Goal: Task Accomplishment & Management: Complete application form

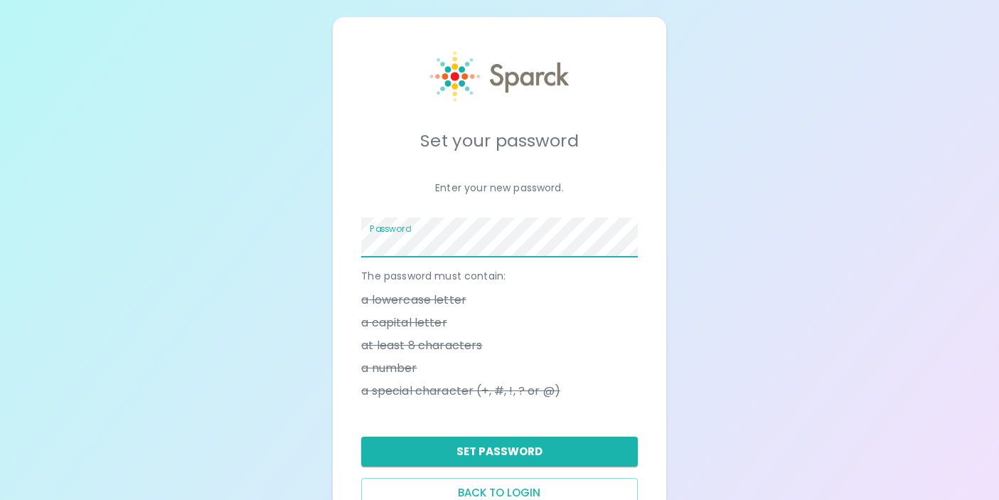
scroll to position [58, 0]
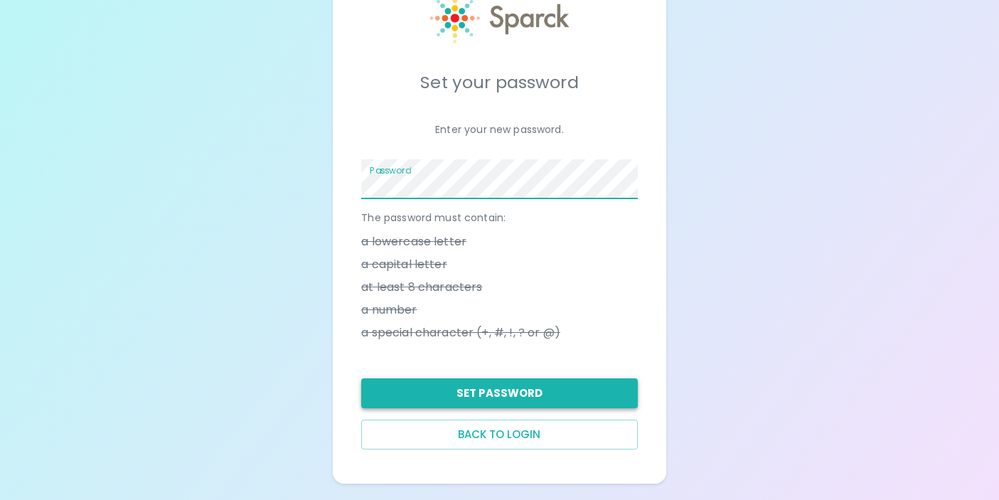
click at [507, 393] on button "Set Password" at bounding box center [499, 393] width 276 height 30
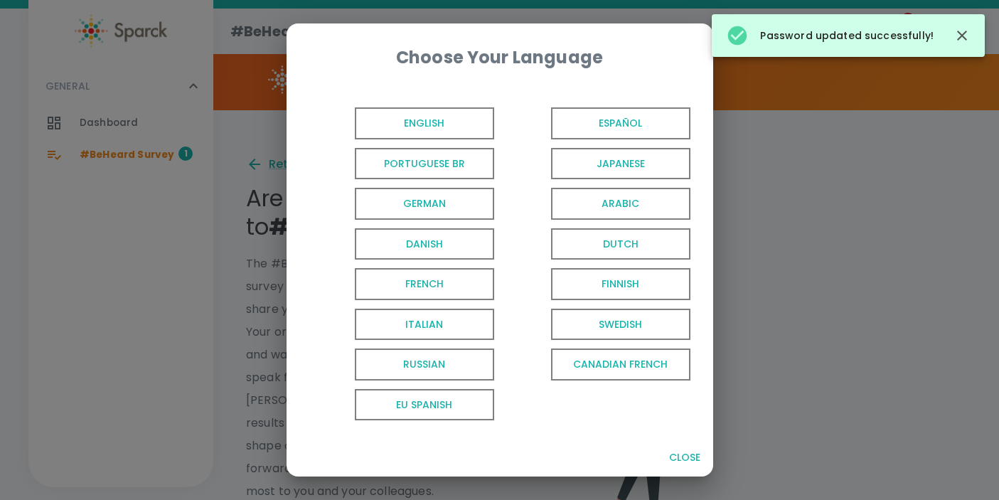
click at [443, 123] on span "English" at bounding box center [424, 123] width 139 height 32
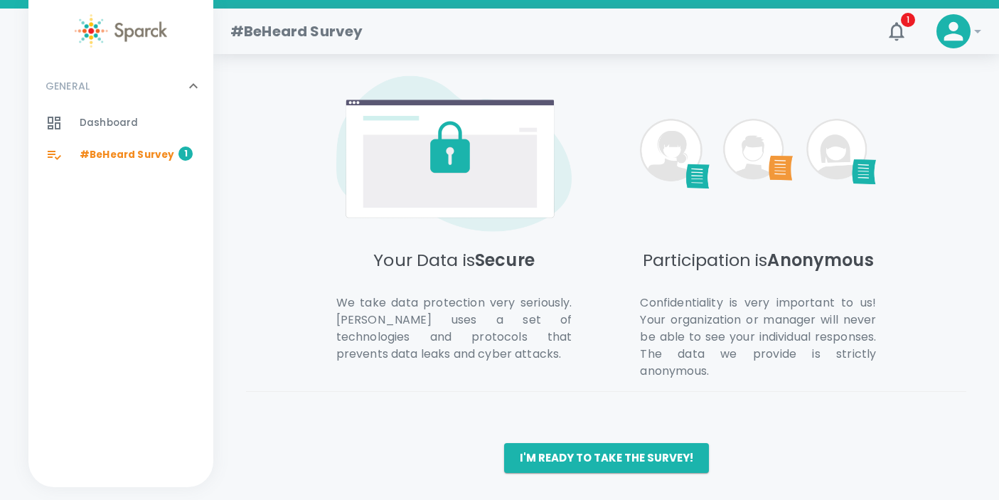
scroll to position [713, 0]
click at [631, 455] on button "I'm ready to take the survey!" at bounding box center [606, 457] width 205 height 30
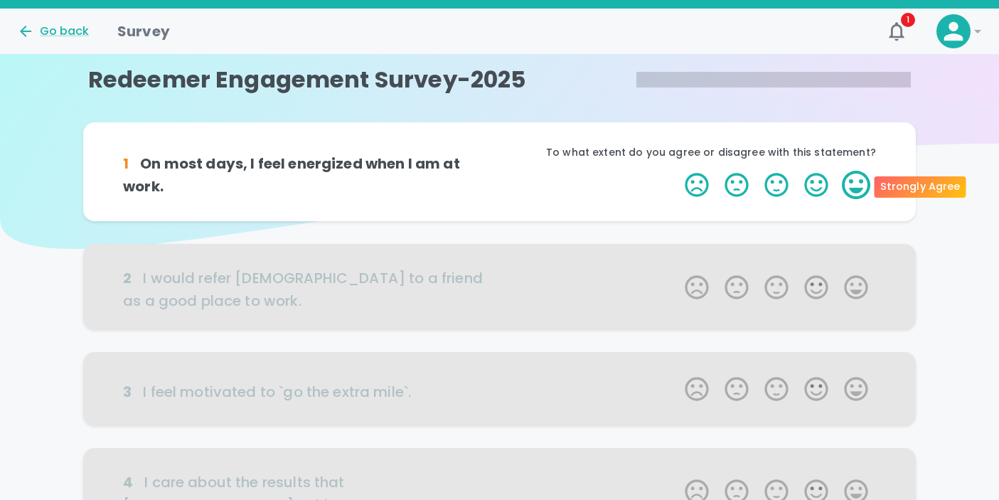
click at [855, 184] on label "5 Stars" at bounding box center [856, 185] width 40 height 28
click at [677, 171] on input "5 Stars" at bounding box center [676, 170] width 1 height 1
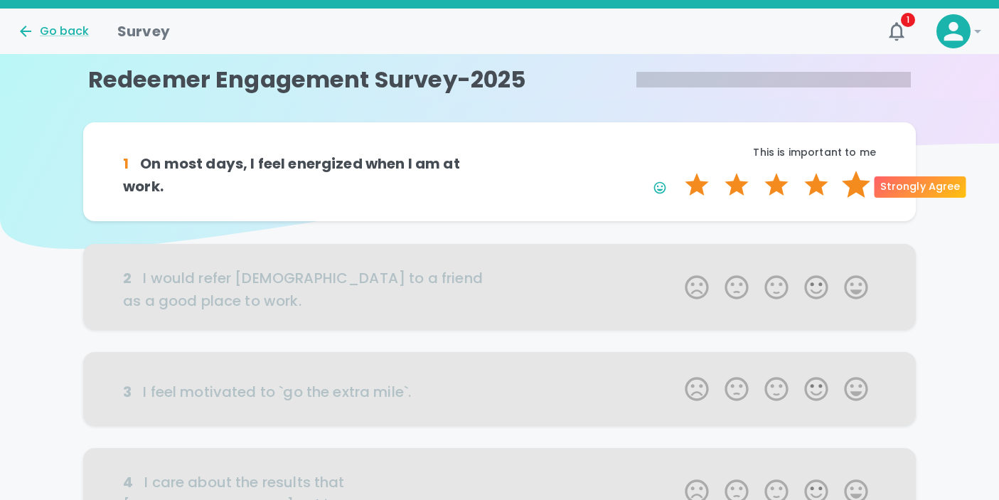
click at [850, 188] on label "5 Stars" at bounding box center [856, 185] width 40 height 28
click at [677, 171] on input "5 Stars" at bounding box center [676, 170] width 1 height 1
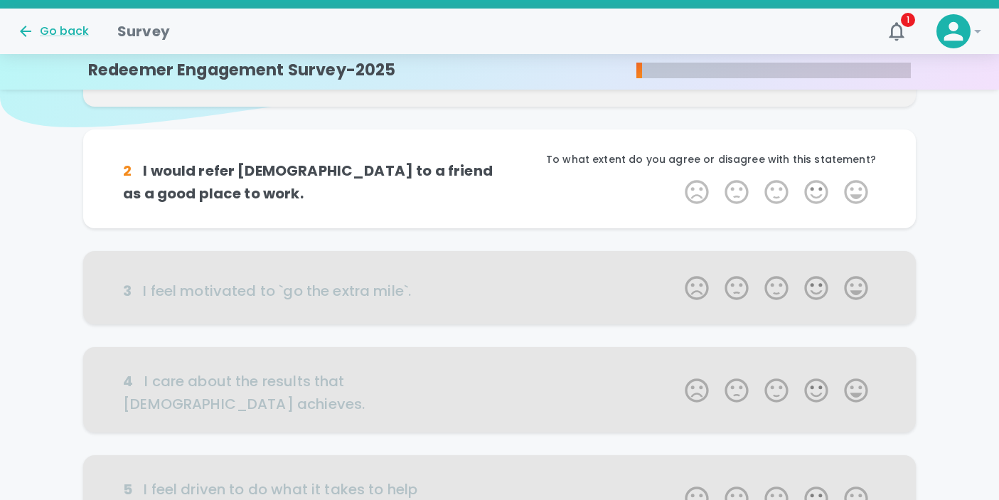
scroll to position [125, 0]
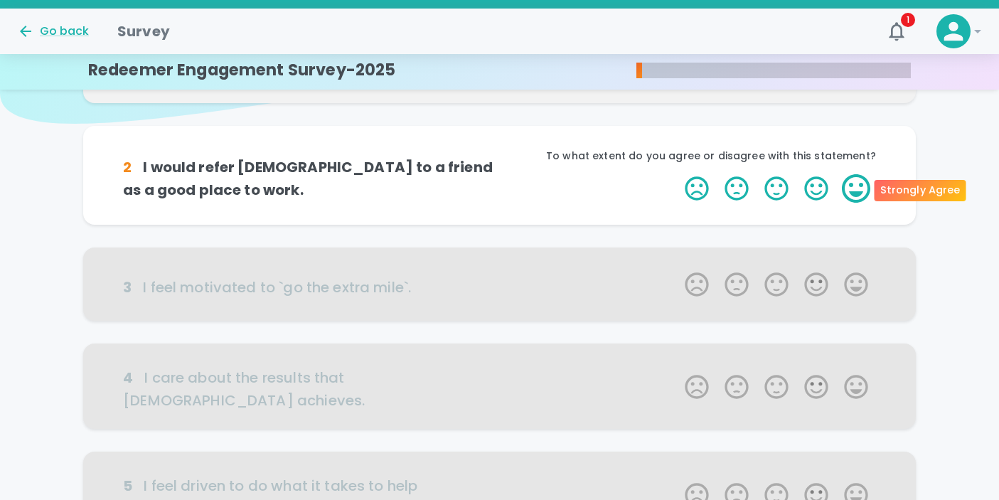
click at [856, 185] on label "5 Stars" at bounding box center [856, 188] width 40 height 28
click at [677, 174] on input "5 Stars" at bounding box center [676, 174] width 1 height 1
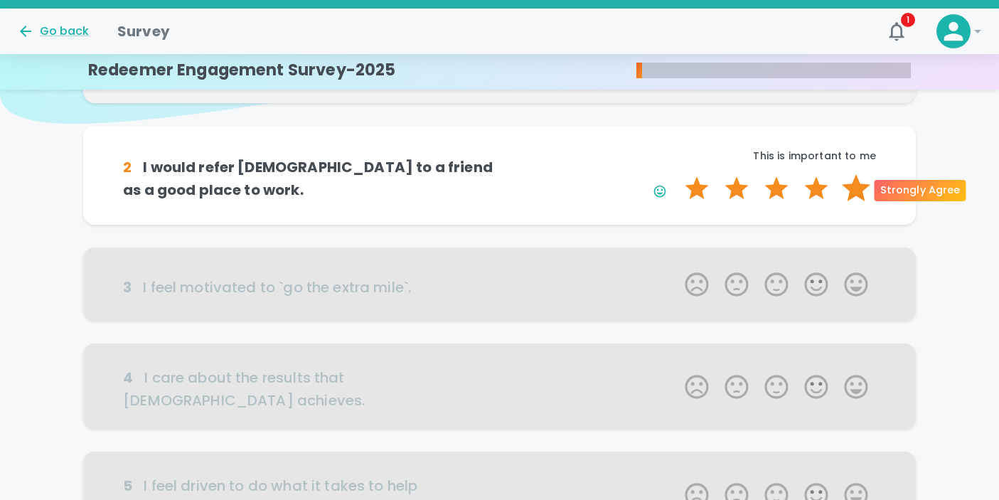
click at [856, 185] on label "5 Stars" at bounding box center [856, 188] width 40 height 28
click at [677, 174] on input "5 Stars" at bounding box center [676, 174] width 1 height 1
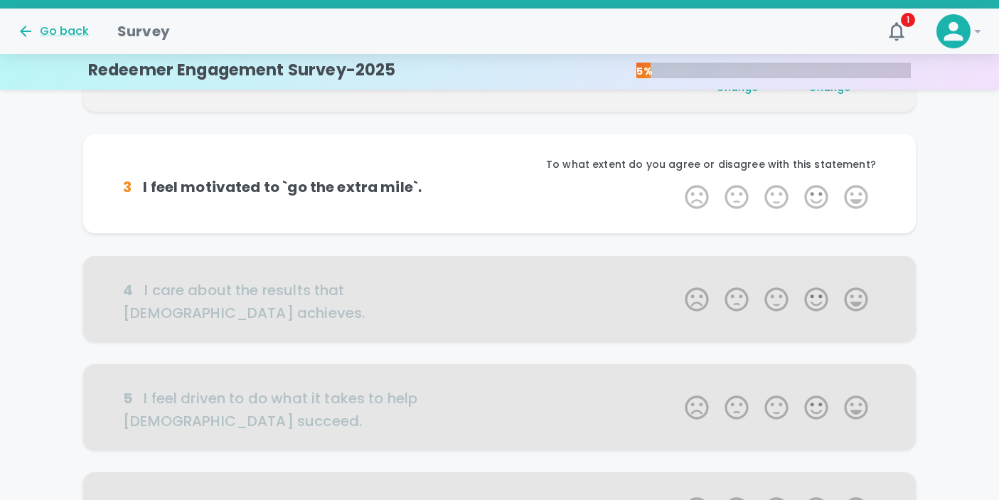
scroll to position [250, 0]
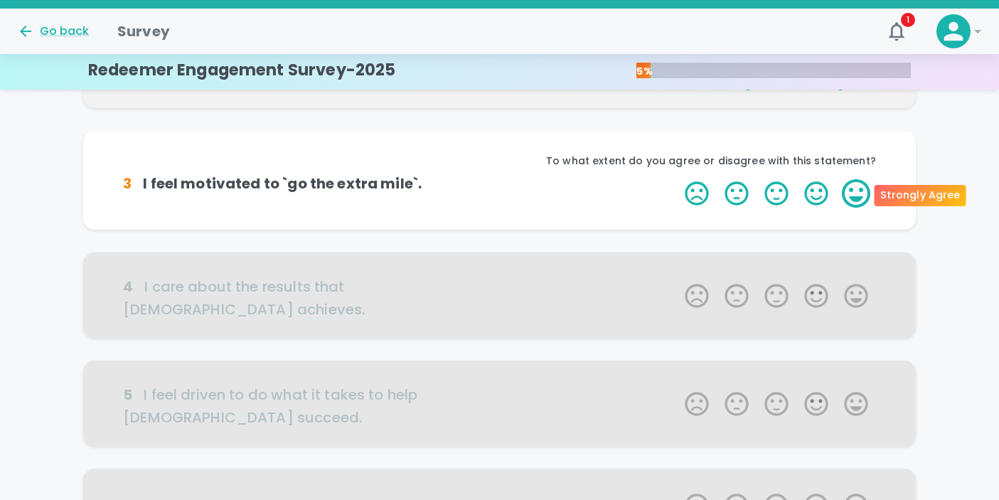
click at [856, 186] on label "5 Stars" at bounding box center [856, 193] width 40 height 28
click at [677, 179] on input "5 Stars" at bounding box center [676, 179] width 1 height 1
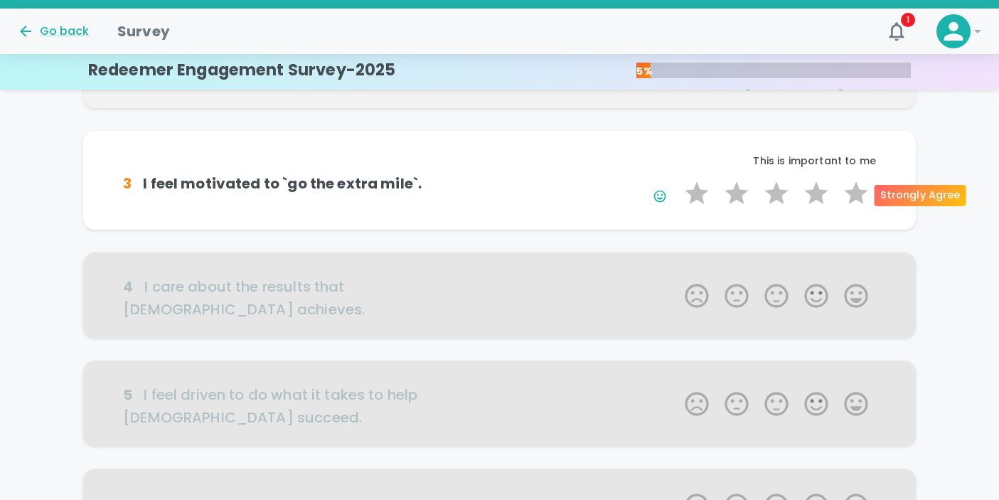
click at [856, 186] on label "5 Stars" at bounding box center [856, 193] width 40 height 28
click at [677, 179] on input "5 Stars" at bounding box center [676, 179] width 1 height 1
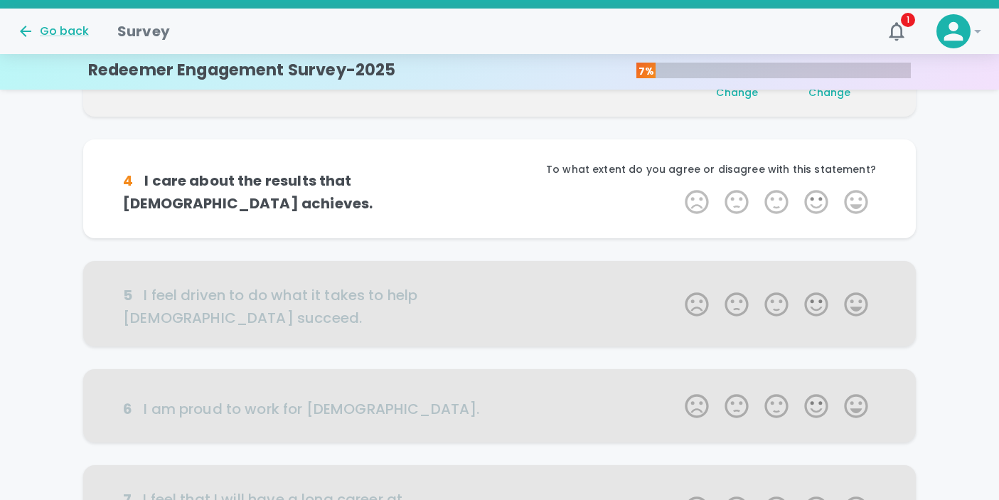
scroll to position [376, 0]
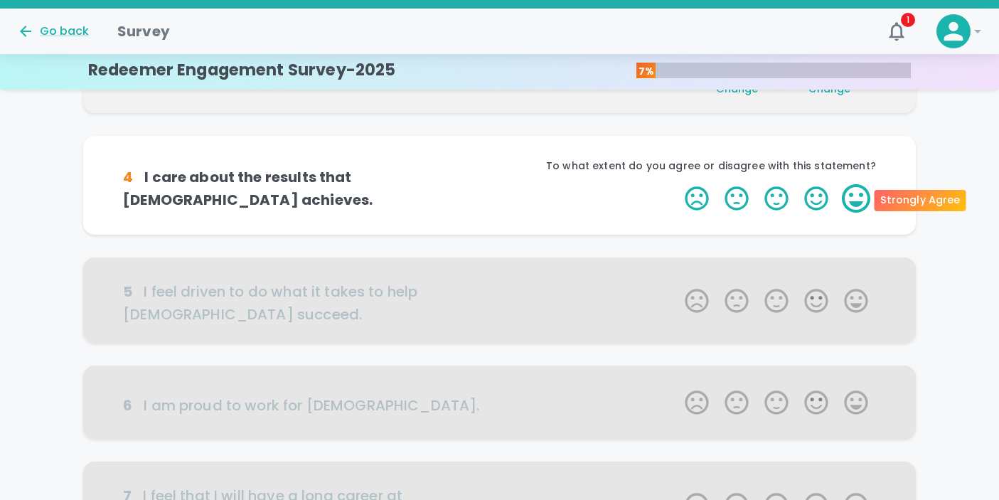
click at [857, 191] on label "5 Stars" at bounding box center [856, 198] width 40 height 28
click at [677, 184] on input "5 Stars" at bounding box center [676, 184] width 1 height 1
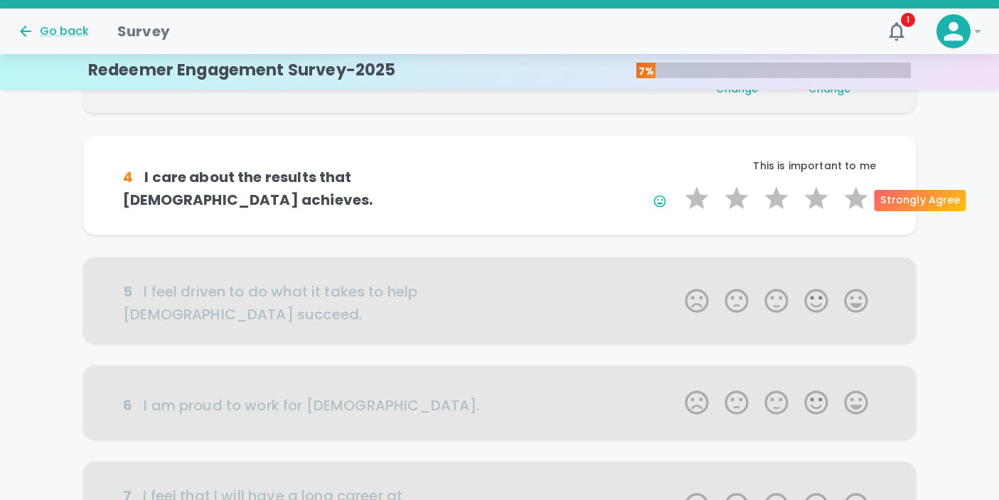
click at [857, 191] on label "5 Stars" at bounding box center [856, 198] width 40 height 28
click at [677, 184] on input "5 Stars" at bounding box center [676, 184] width 1 height 1
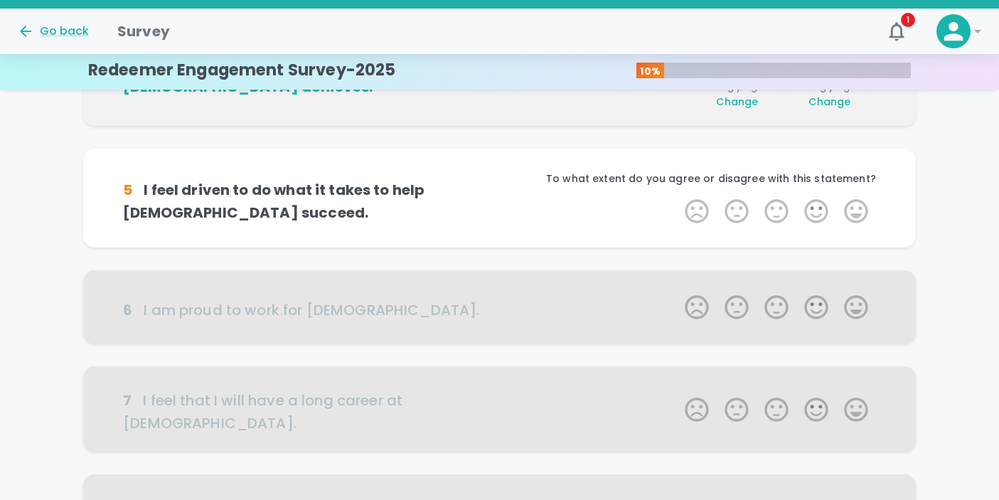
scroll to position [501, 0]
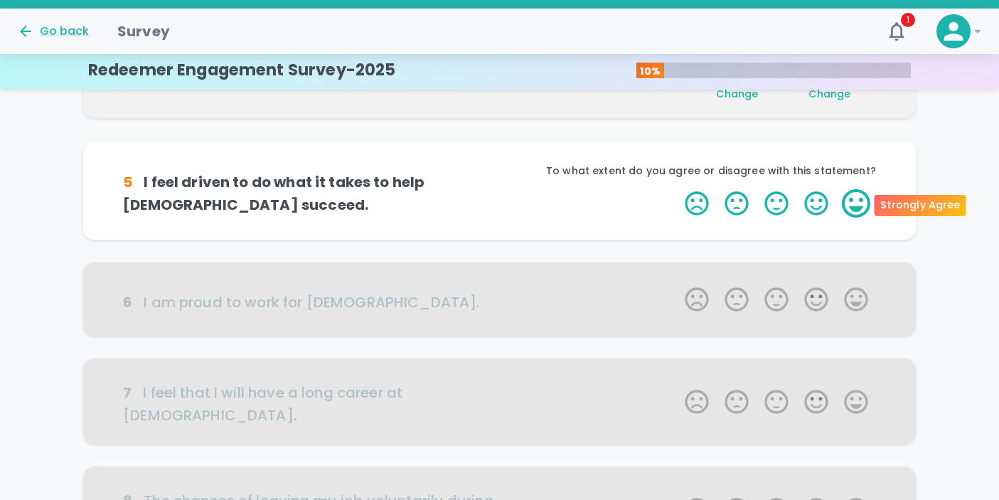
click at [857, 200] on label "5 Stars" at bounding box center [856, 203] width 40 height 28
click at [677, 189] on input "5 Stars" at bounding box center [676, 188] width 1 height 1
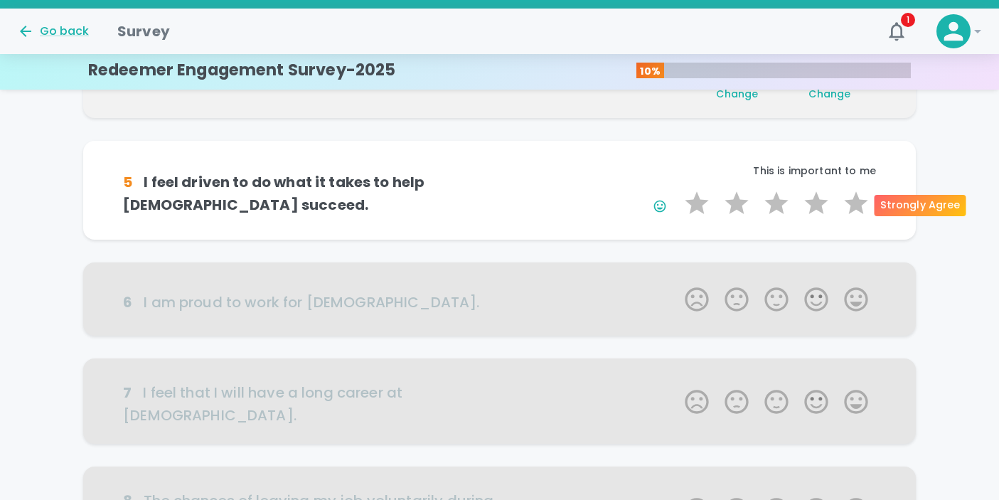
click at [857, 200] on label "5 Stars" at bounding box center [856, 203] width 40 height 28
click at [677, 189] on input "5 Stars" at bounding box center [676, 188] width 1 height 1
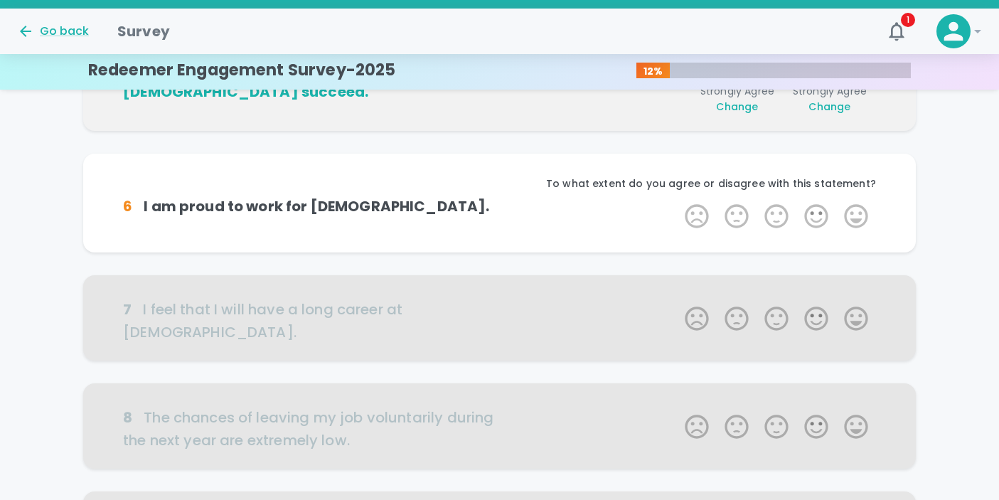
scroll to position [626, 0]
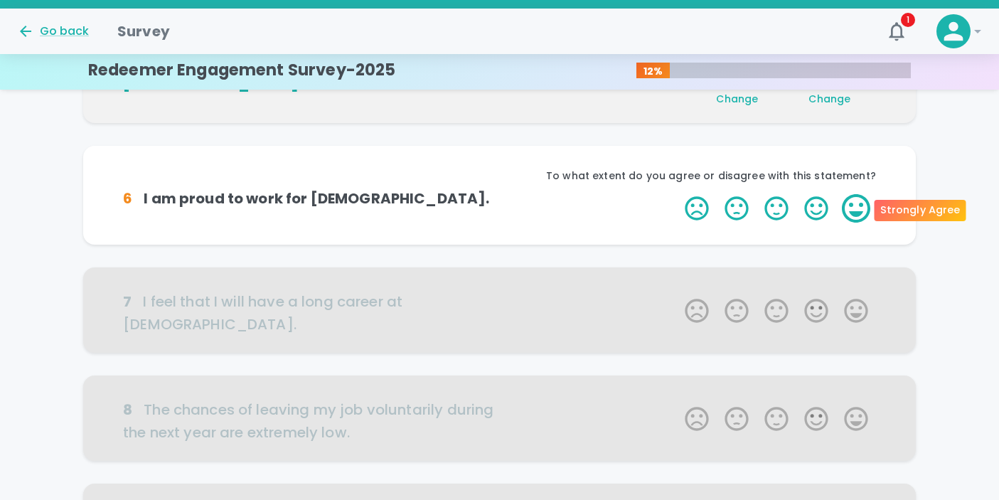
click at [854, 210] on label "5 Stars" at bounding box center [856, 208] width 40 height 28
click at [677, 194] on input "5 Stars" at bounding box center [676, 193] width 1 height 1
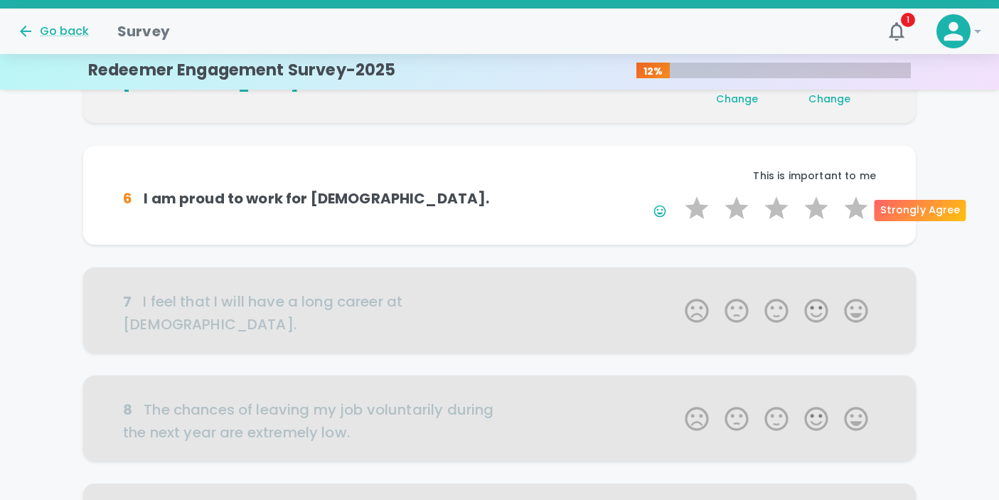
click at [854, 210] on label "5 Stars" at bounding box center [856, 208] width 40 height 28
click at [677, 194] on input "5 Stars" at bounding box center [676, 193] width 1 height 1
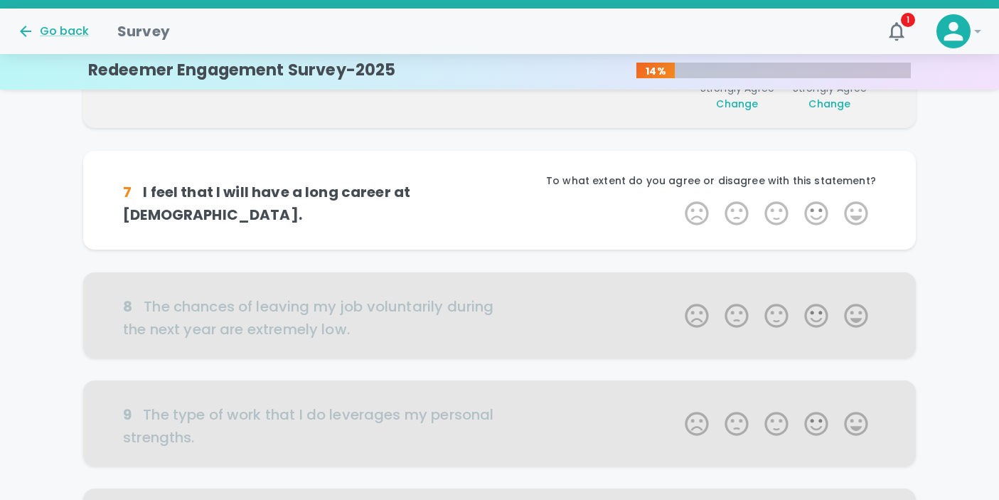
click at [854, 210] on label "5 Stars" at bounding box center [856, 213] width 40 height 28
click at [677, 199] on input "5 Stars" at bounding box center [676, 198] width 1 height 1
click at [854, 210] on label "5 Stars" at bounding box center [856, 213] width 40 height 28
click at [677, 199] on input "5 Stars" at bounding box center [676, 198] width 1 height 1
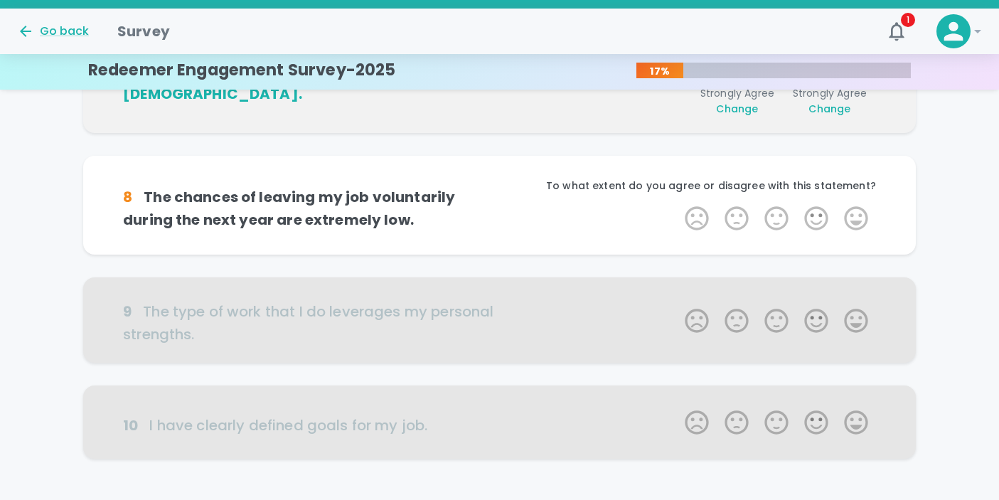
click at [854, 210] on label "5 Stars" at bounding box center [856, 218] width 40 height 28
click at [677, 204] on input "5 Stars" at bounding box center [676, 203] width 1 height 1
click at [854, 210] on label "5 Stars" at bounding box center [856, 218] width 40 height 28
click at [677, 204] on input "5 Stars" at bounding box center [676, 203] width 1 height 1
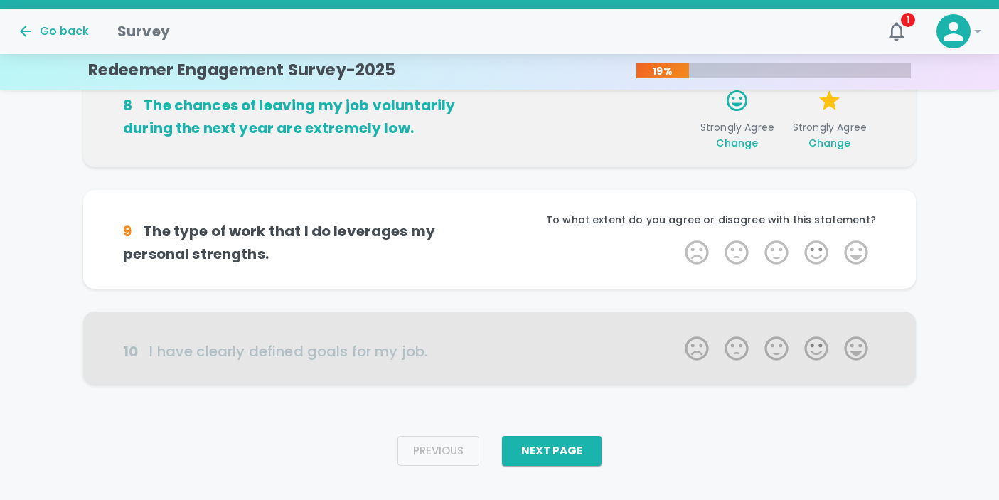
scroll to position [932, 0]
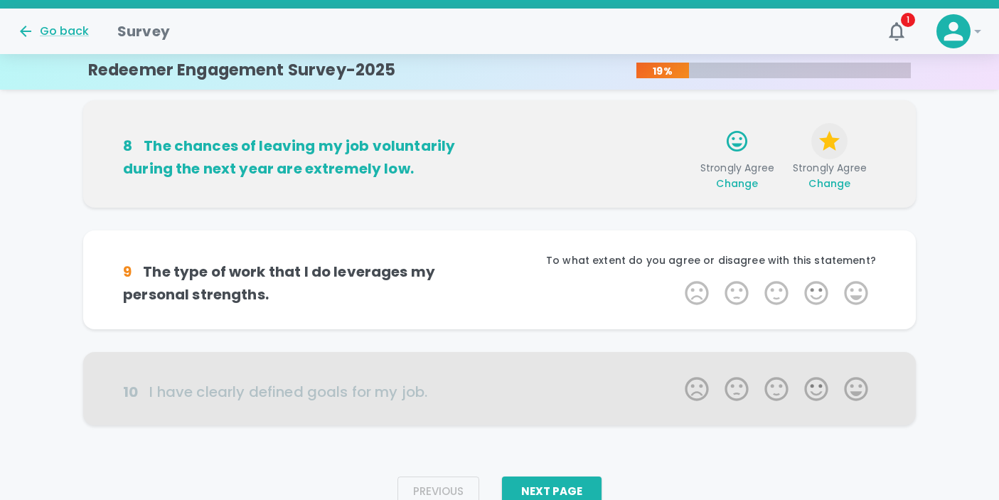
click at [834, 147] on icon "button" at bounding box center [829, 141] width 21 height 20
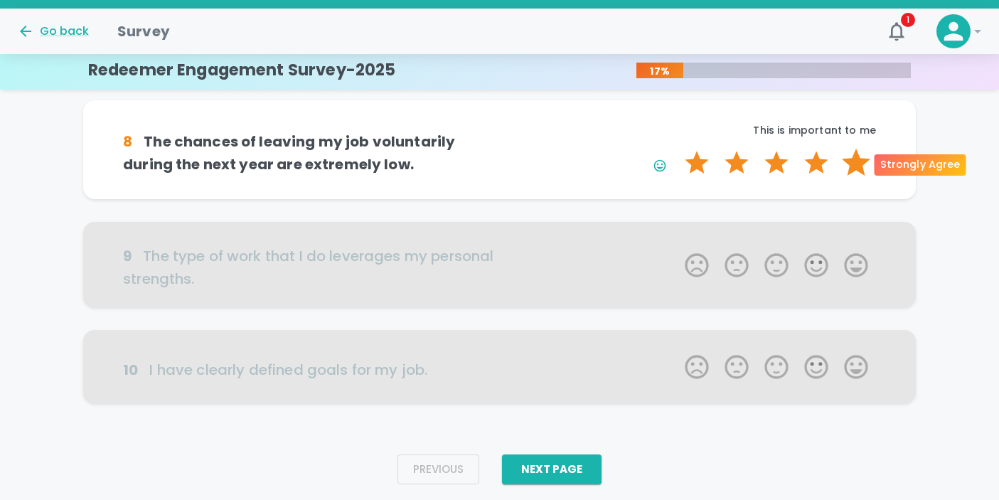
click at [852, 169] on label "5 Stars" at bounding box center [856, 163] width 40 height 28
click at [677, 149] on input "5 Stars" at bounding box center [676, 148] width 1 height 1
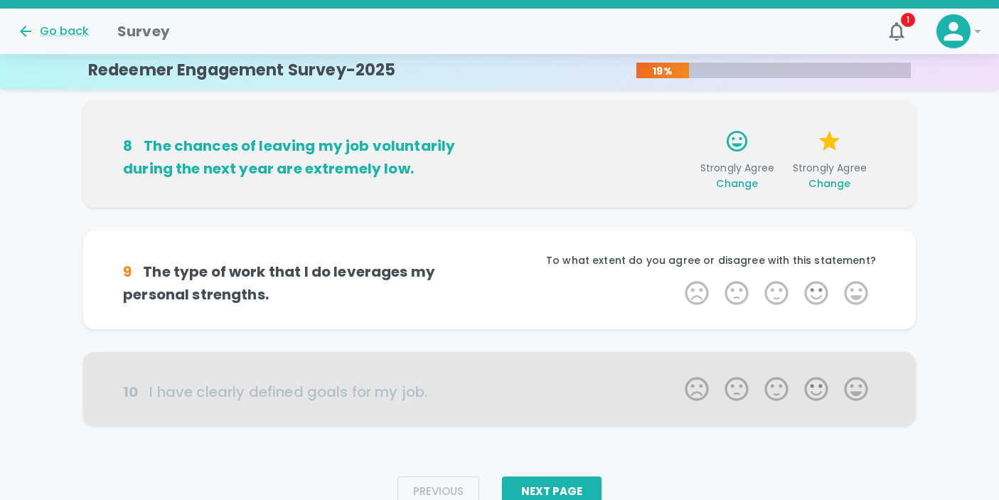
scroll to position [972, 0]
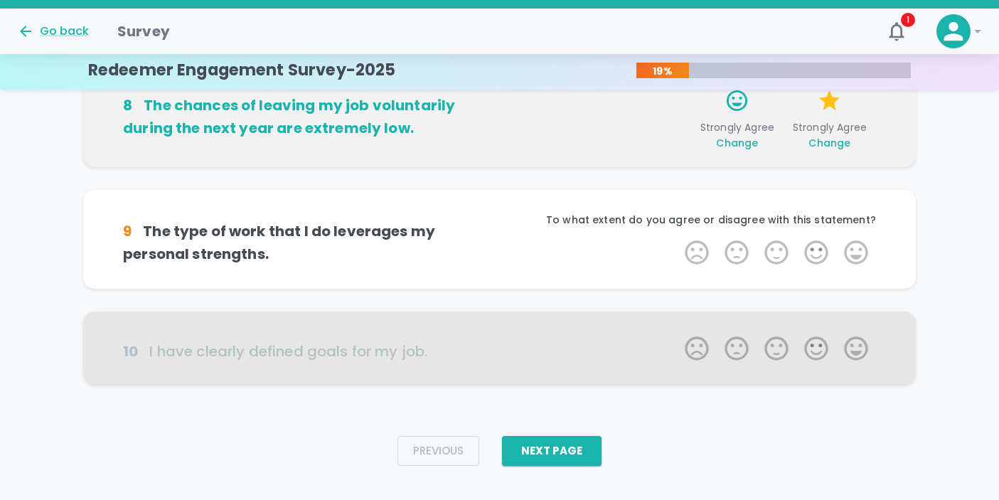
click at [852, 169] on div "8 The chances of leaving my job voluntarily during the next year are extremely …" at bounding box center [499, 125] width 833 height 130
click at [834, 113] on button "button" at bounding box center [830, 101] width 36 height 36
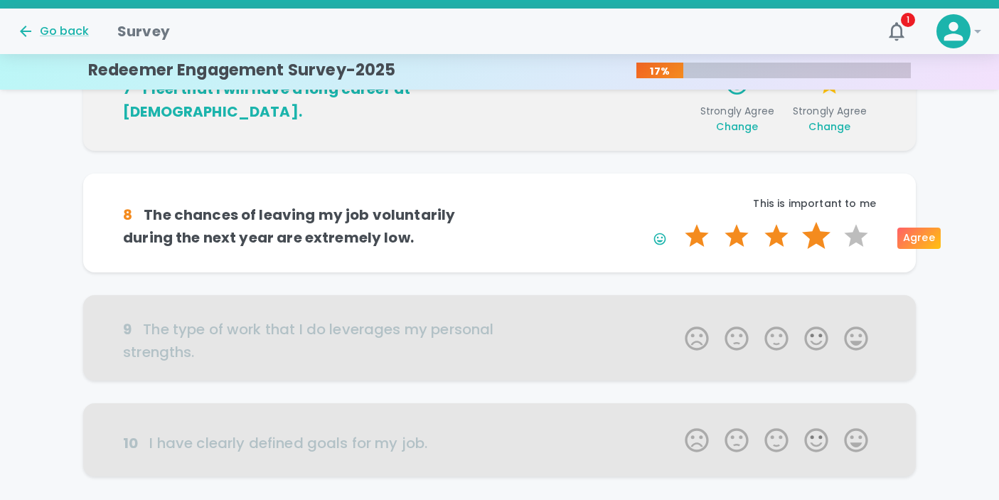
scroll to position [856, 0]
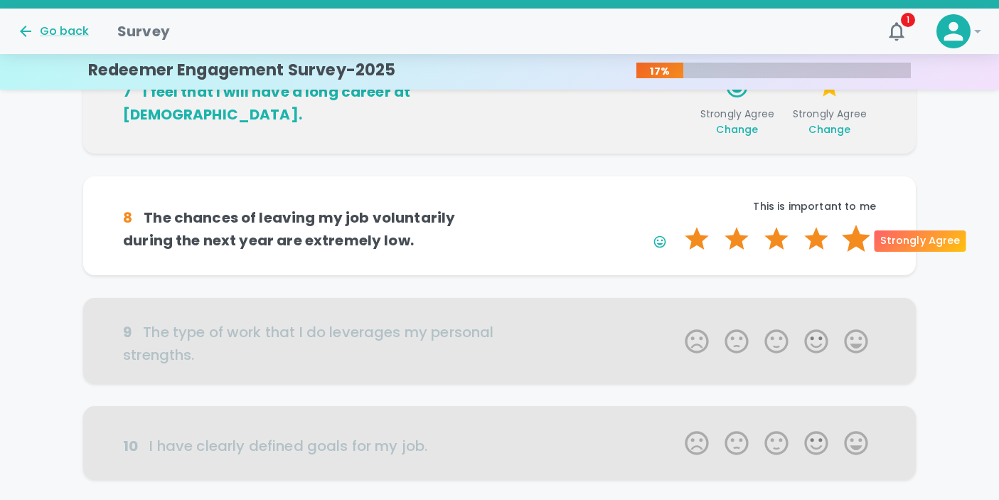
click at [852, 238] on label "5 Stars" at bounding box center [856, 239] width 40 height 28
click at [677, 225] on input "5 Stars" at bounding box center [676, 224] width 1 height 1
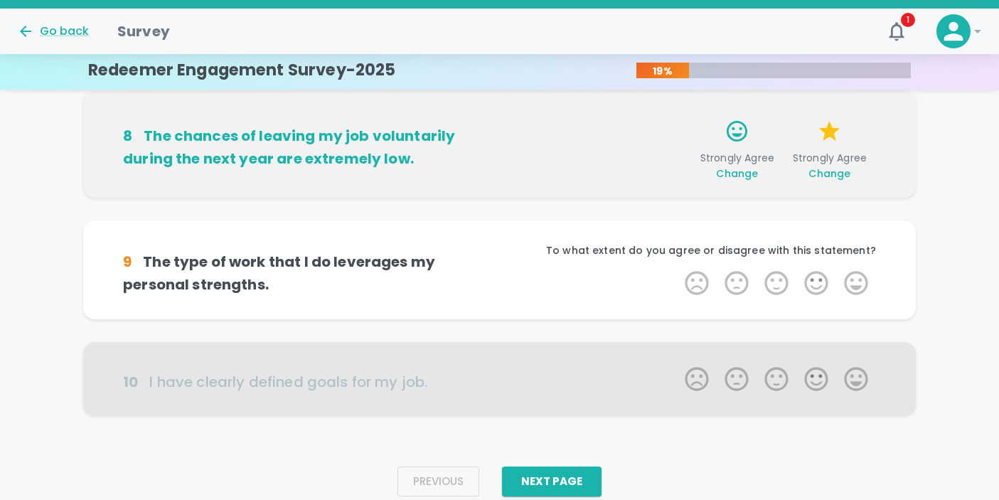
scroll to position [913, 0]
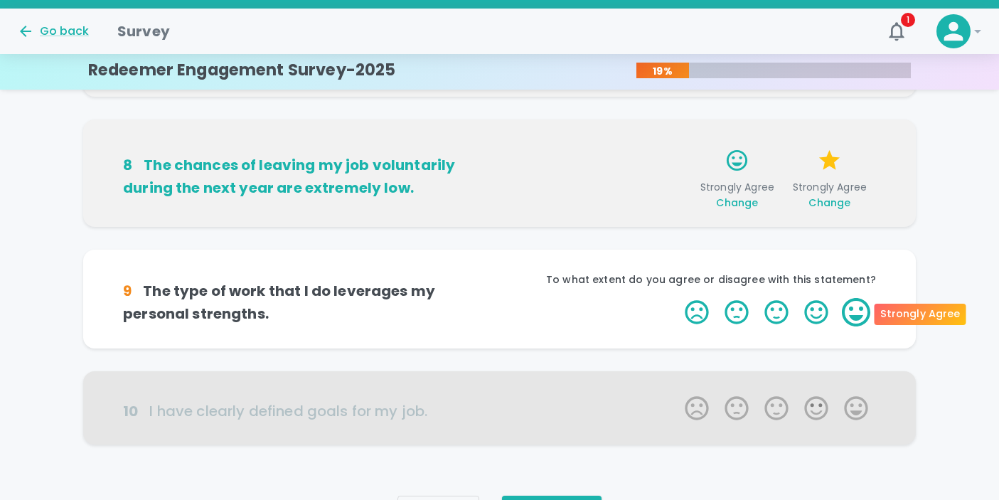
click at [852, 299] on label "5 Stars" at bounding box center [856, 312] width 40 height 28
click at [677, 298] on input "5 Stars" at bounding box center [676, 297] width 1 height 1
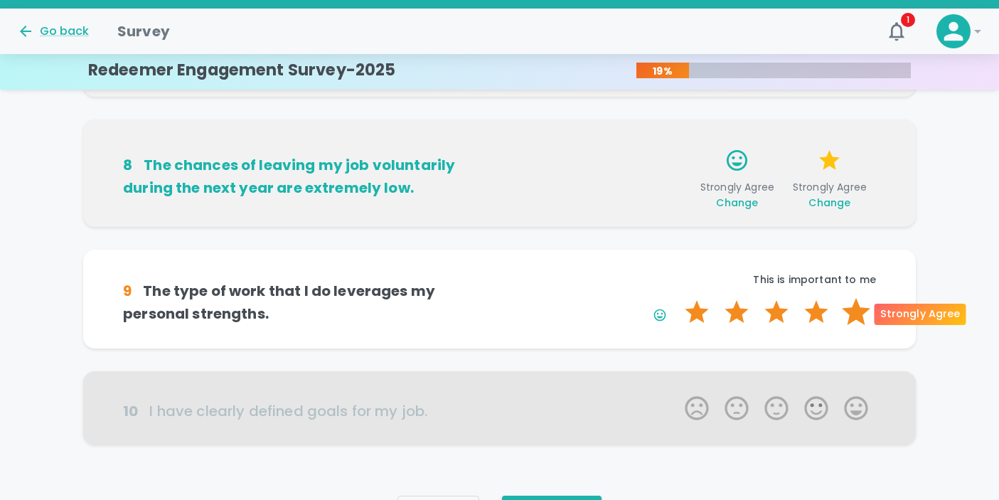
click at [852, 311] on label "5 Stars" at bounding box center [856, 312] width 40 height 28
click at [677, 298] on input "5 Stars" at bounding box center [676, 297] width 1 height 1
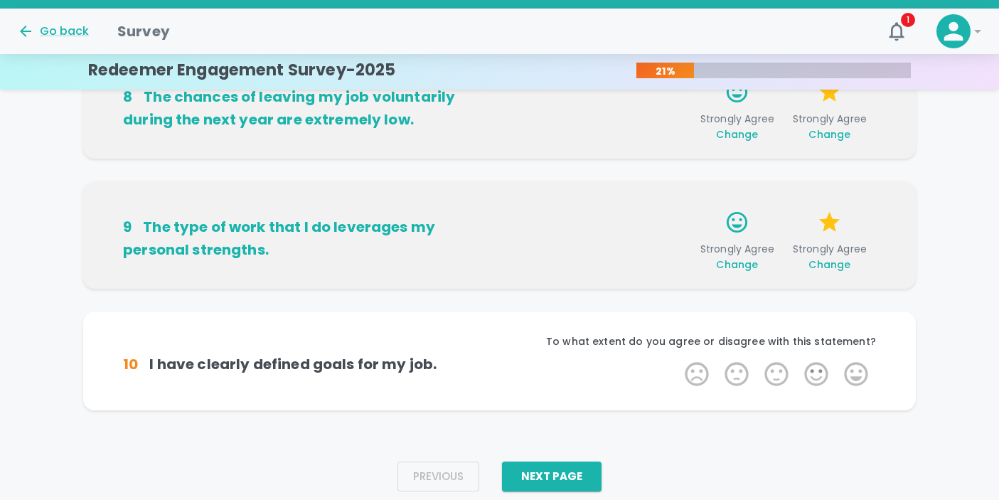
scroll to position [994, 0]
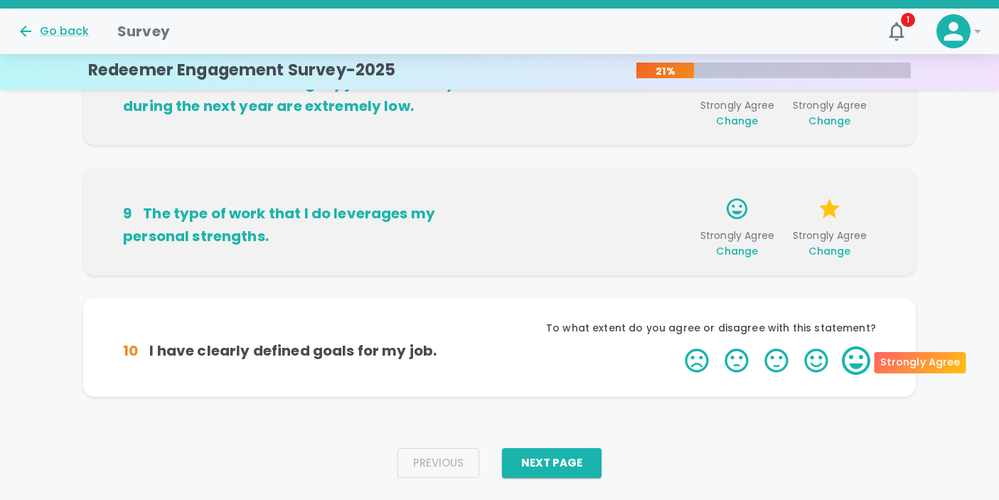
click at [854, 368] on label "5 Stars" at bounding box center [856, 360] width 40 height 28
click at [677, 346] on input "5 Stars" at bounding box center [676, 346] width 1 height 1
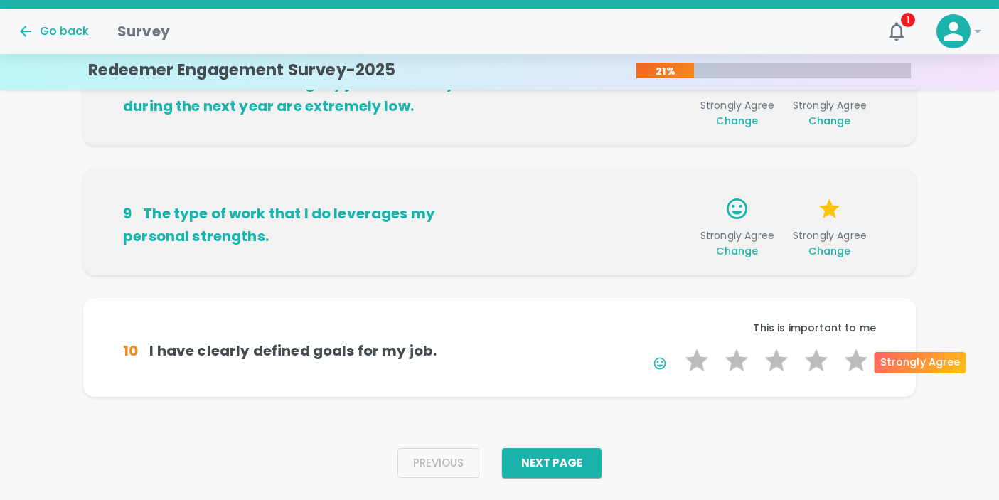
click at [854, 368] on label "5 Stars" at bounding box center [856, 360] width 40 height 28
click at [677, 346] on input "5 Stars" at bounding box center [676, 346] width 1 height 1
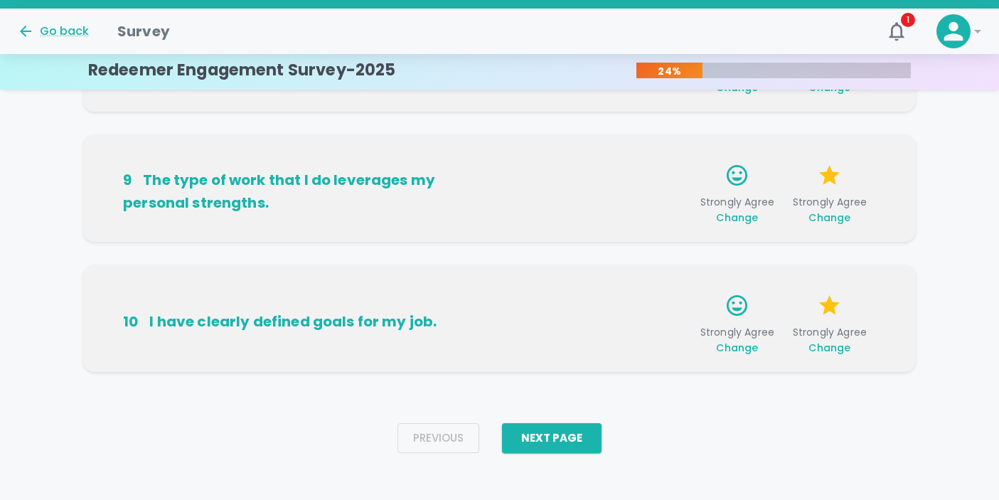
scroll to position [1029, 0]
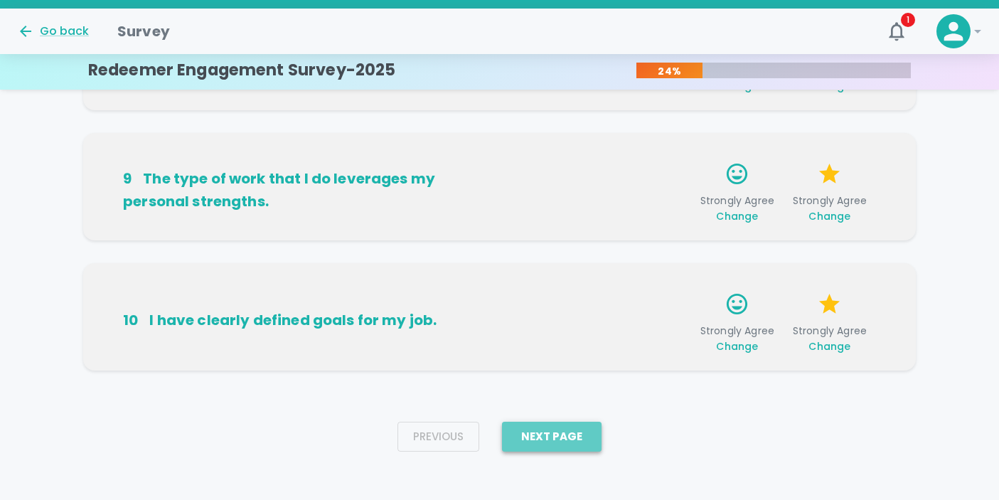
click at [587, 440] on button "Next Page" at bounding box center [552, 437] width 100 height 30
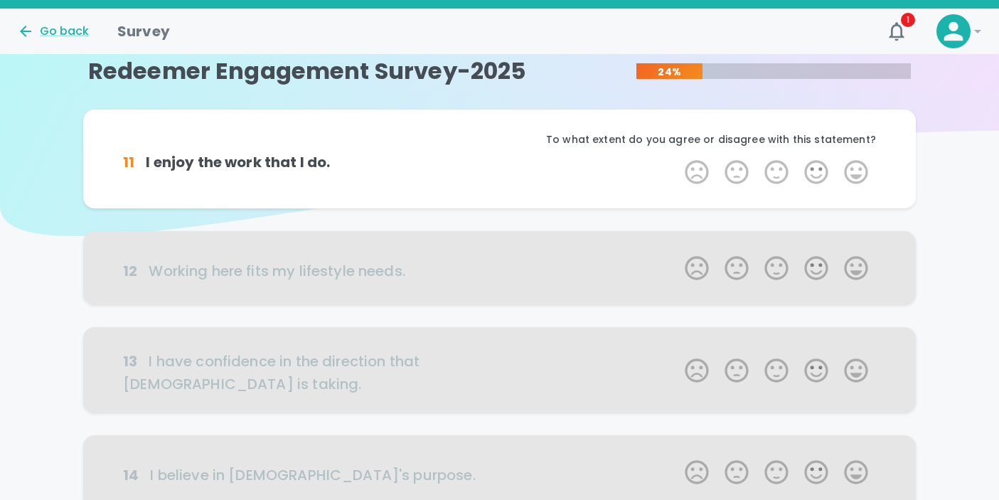
scroll to position [0, 0]
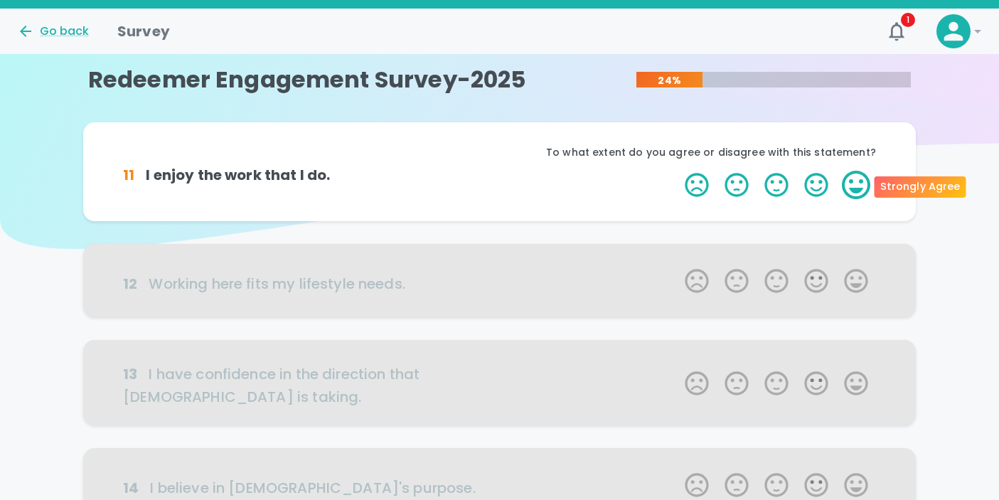
click at [854, 189] on label "5 Stars" at bounding box center [856, 185] width 40 height 28
click at [677, 171] on input "5 Stars" at bounding box center [676, 170] width 1 height 1
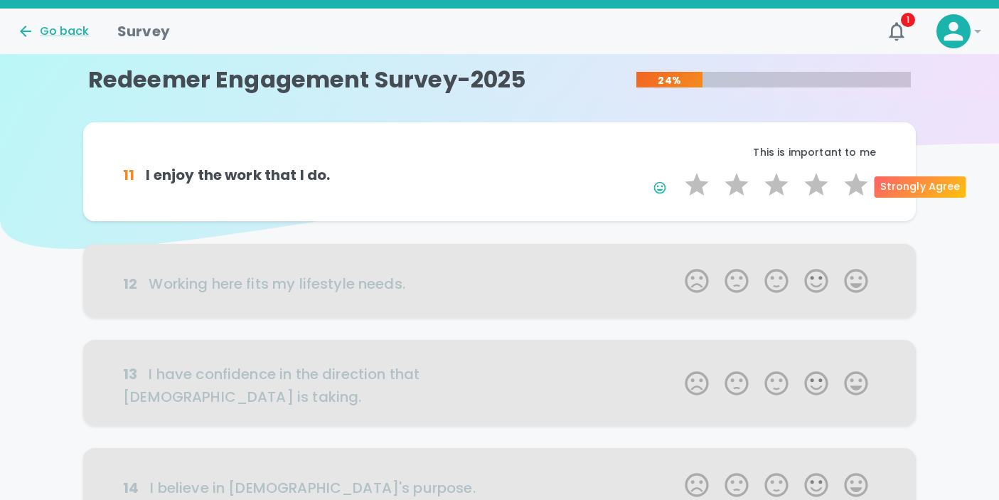
click at [854, 189] on label "5 Stars" at bounding box center [856, 185] width 40 height 28
click at [677, 171] on input "5 Stars" at bounding box center [676, 170] width 1 height 1
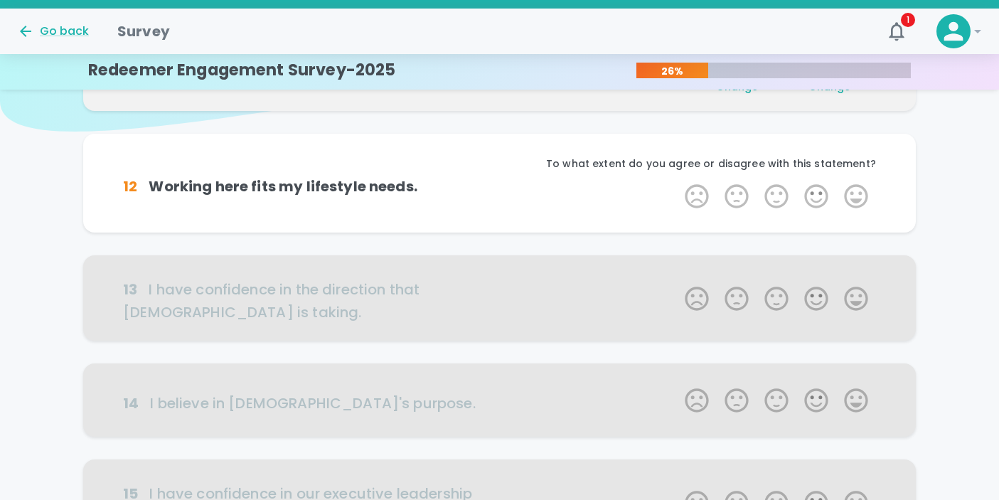
scroll to position [125, 0]
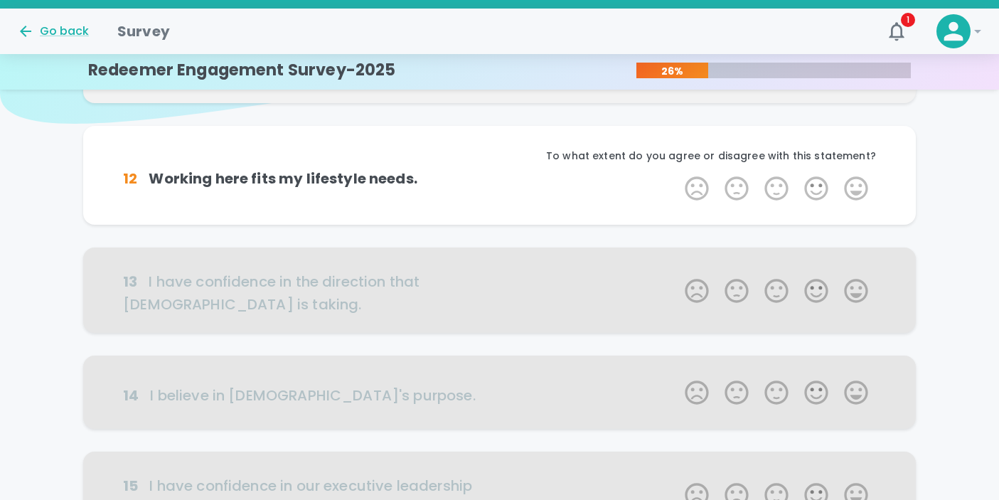
click at [854, 189] on label "5 Stars" at bounding box center [856, 188] width 40 height 28
click at [677, 174] on input "5 Stars" at bounding box center [676, 174] width 1 height 1
click at [854, 189] on label "5 Stars" at bounding box center [856, 188] width 40 height 28
click at [677, 174] on input "5 Stars" at bounding box center [676, 174] width 1 height 1
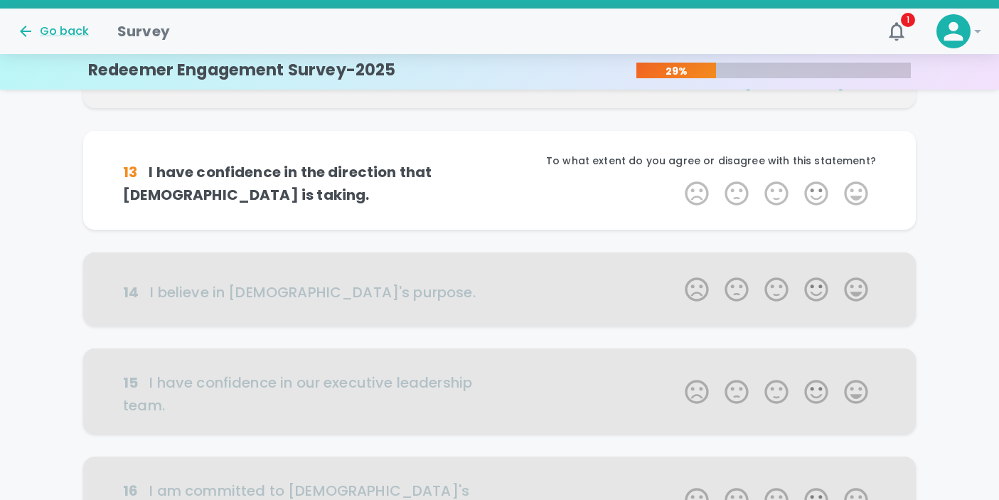
click at [854, 189] on label "5 Stars" at bounding box center [856, 193] width 40 height 28
click at [677, 179] on input "5 Stars" at bounding box center [676, 179] width 1 height 1
click at [854, 189] on label "5 Stars" at bounding box center [856, 193] width 40 height 28
click at [677, 179] on input "5 Stars" at bounding box center [676, 179] width 1 height 1
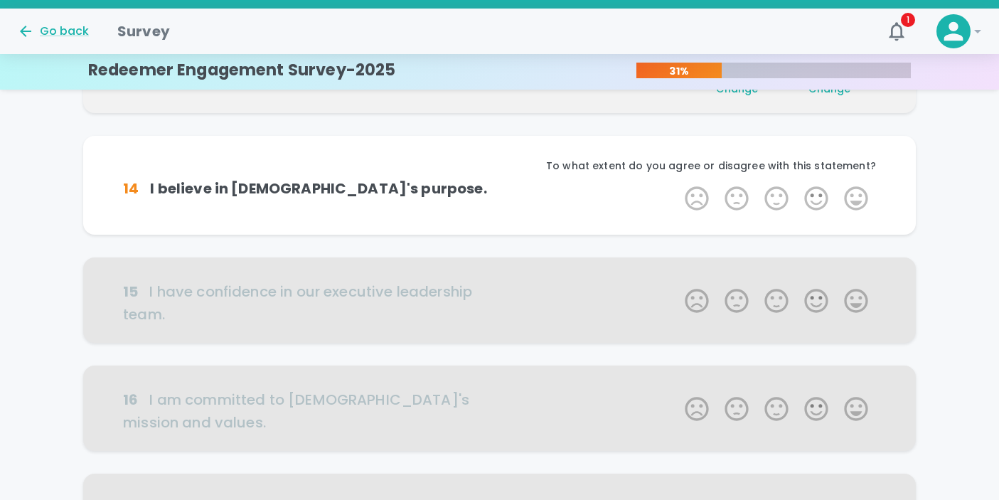
click at [854, 189] on label "5 Stars" at bounding box center [856, 198] width 40 height 28
click at [677, 184] on input "5 Stars" at bounding box center [676, 184] width 1 height 1
click at [854, 189] on label "5 Stars" at bounding box center [856, 198] width 40 height 28
click at [677, 184] on input "5 Stars" at bounding box center [676, 184] width 1 height 1
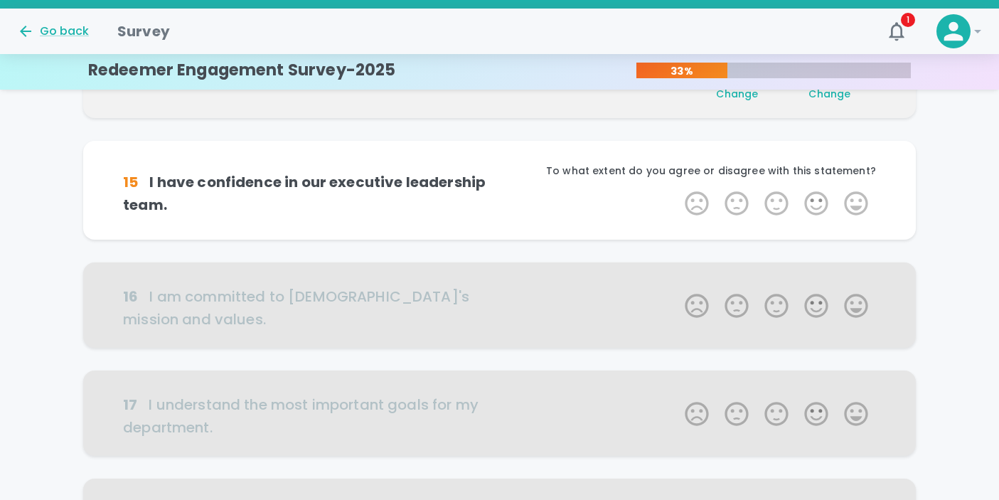
click at [854, 189] on label "5 Stars" at bounding box center [856, 203] width 40 height 28
click at [677, 189] on input "5 Stars" at bounding box center [676, 188] width 1 height 1
click at [854, 189] on label "5 Stars" at bounding box center [856, 203] width 40 height 28
click at [677, 189] on input "5 Stars" at bounding box center [676, 188] width 1 height 1
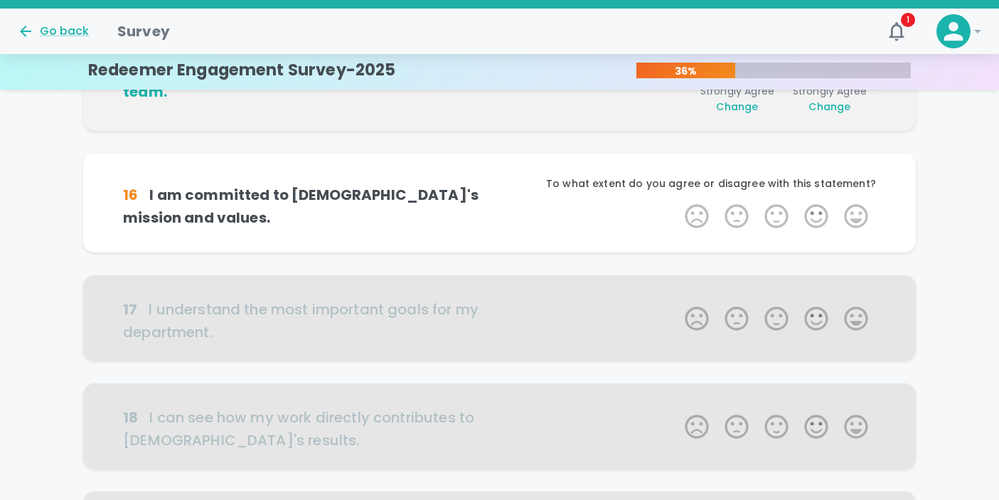
scroll to position [626, 0]
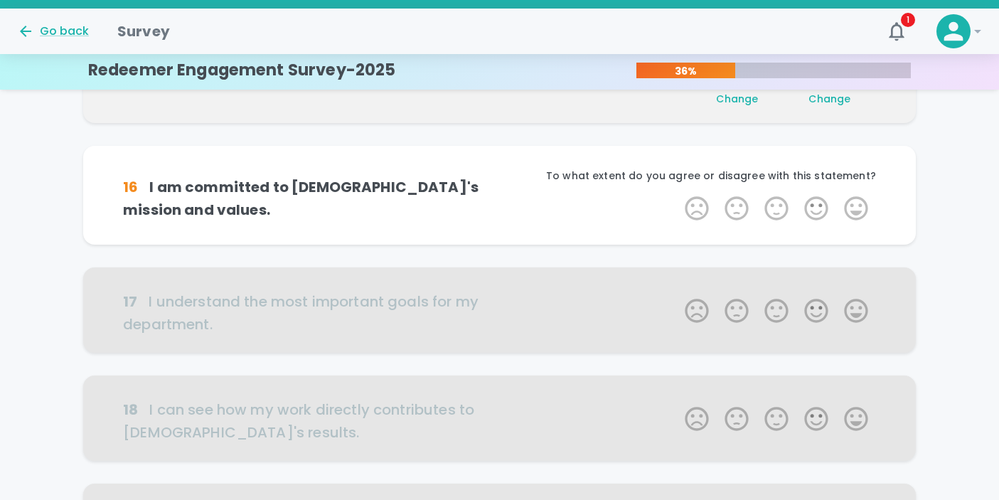
click at [854, 189] on div "To what extent do you agree or disagree with this statement?" at bounding box center [688, 182] width 376 height 26
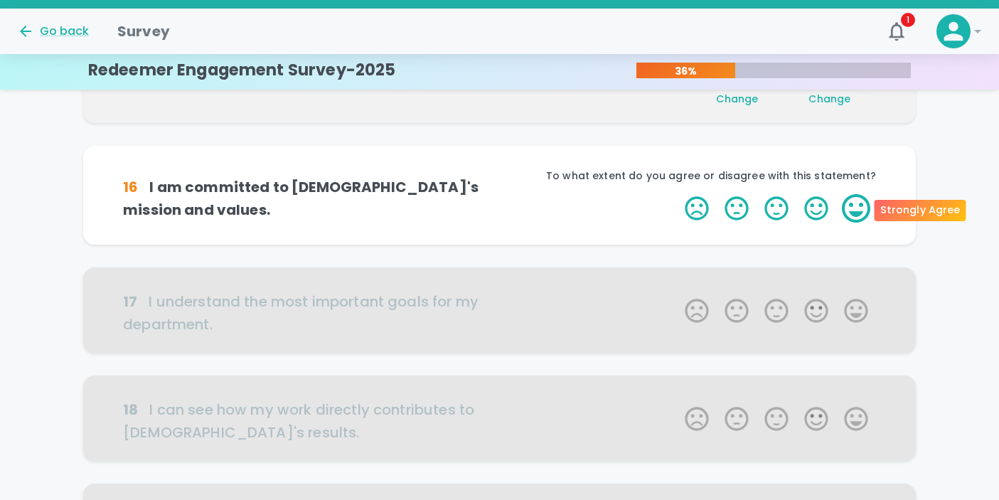
click at [851, 204] on label "5 Stars" at bounding box center [856, 208] width 40 height 28
click at [677, 194] on input "5 Stars" at bounding box center [676, 193] width 1 height 1
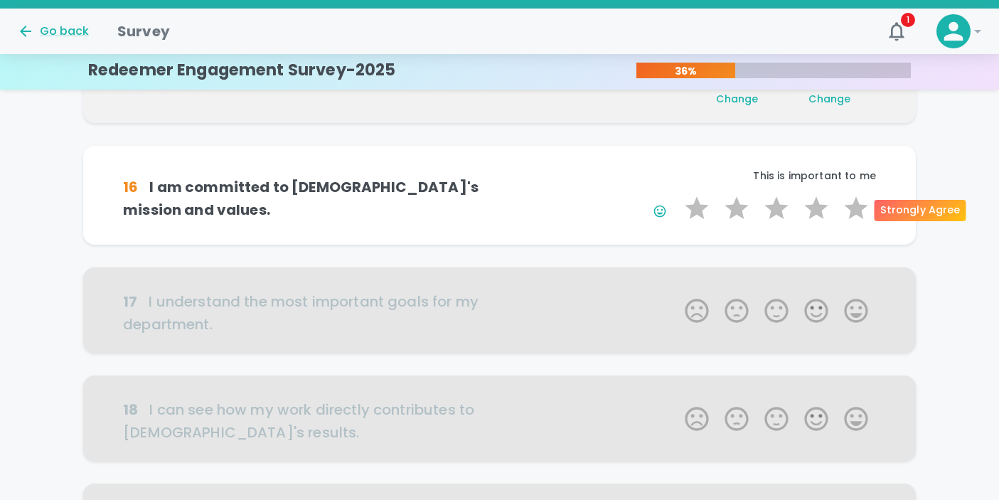
click at [851, 204] on label "5 Stars" at bounding box center [856, 208] width 40 height 28
click at [677, 194] on input "5 Stars" at bounding box center [676, 193] width 1 height 1
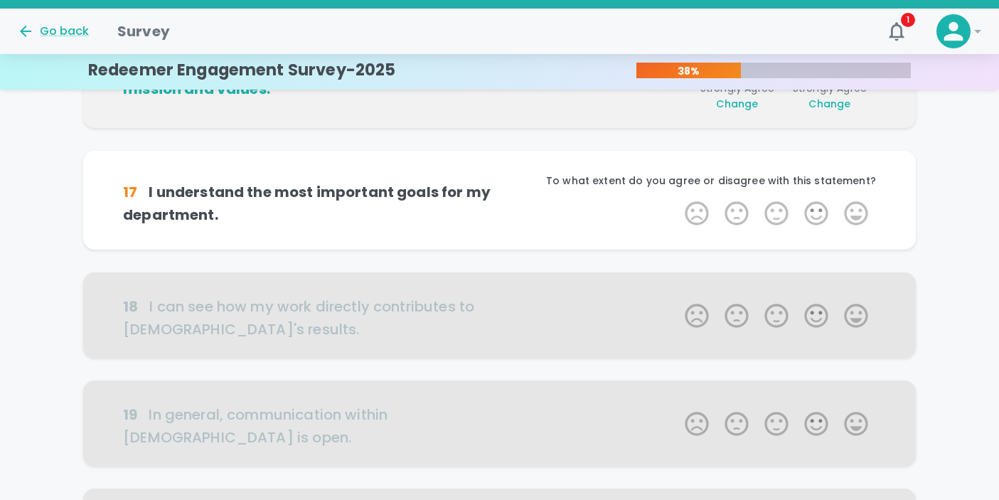
click at [851, 204] on label "5 Stars" at bounding box center [856, 213] width 40 height 28
click at [677, 199] on input "5 Stars" at bounding box center [676, 198] width 1 height 1
click at [851, 204] on label "5 Stars" at bounding box center [856, 213] width 40 height 28
click at [677, 199] on input "5 Stars" at bounding box center [676, 198] width 1 height 1
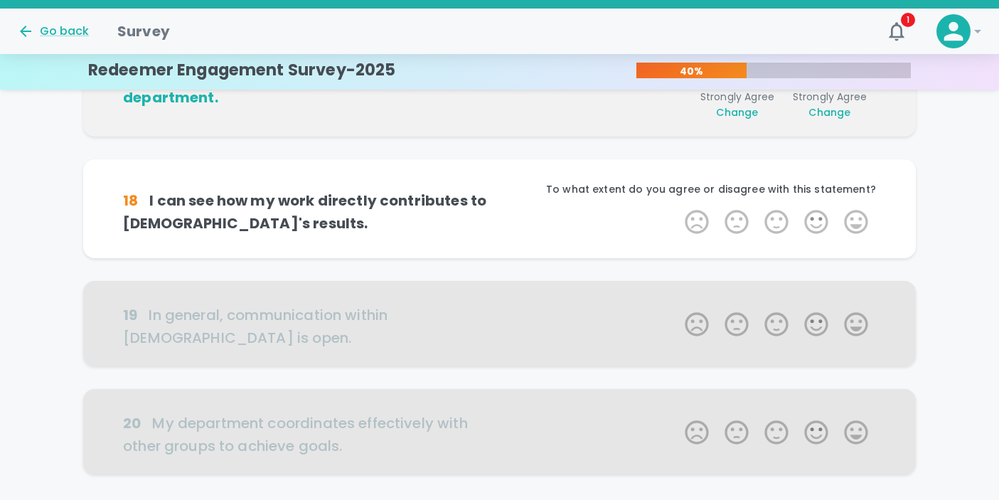
scroll to position [876, 0]
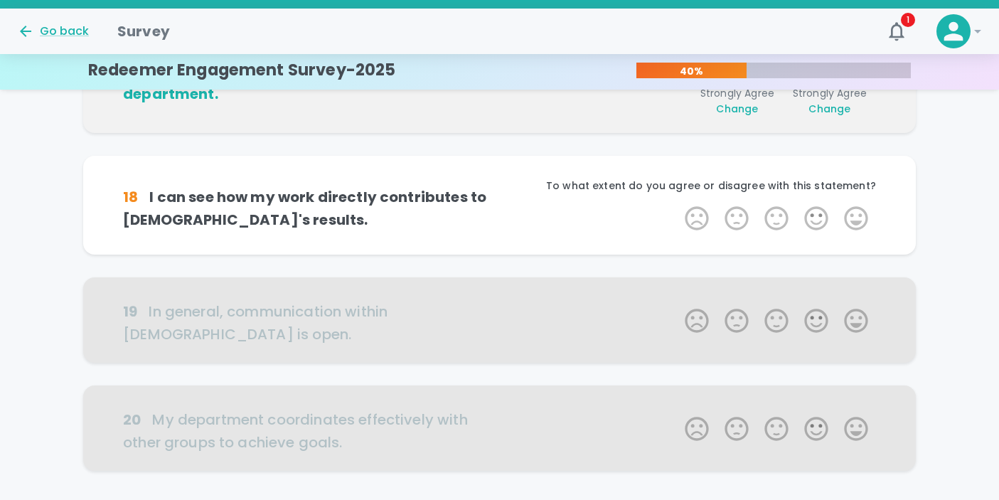
click at [851, 204] on label "5 Stars" at bounding box center [856, 218] width 40 height 28
click at [677, 204] on input "5 Stars" at bounding box center [676, 203] width 1 height 1
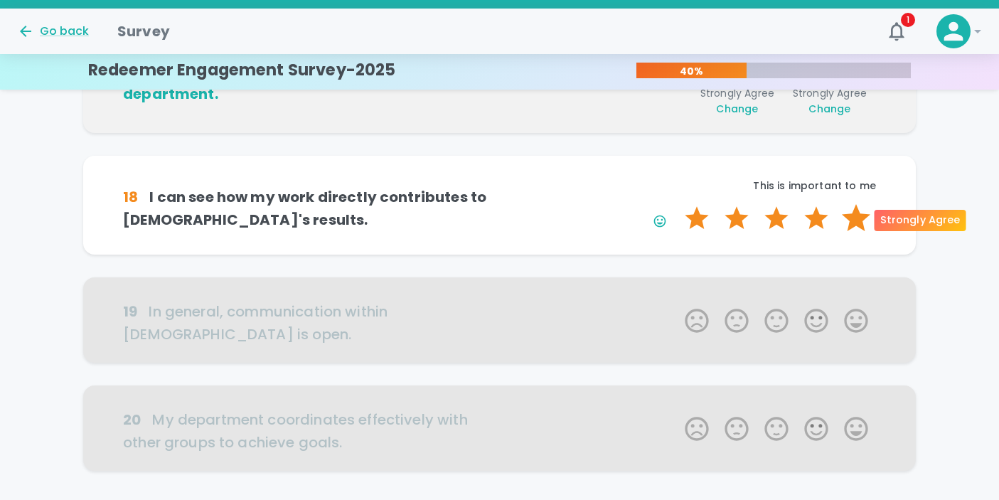
click at [851, 208] on label "5 Stars" at bounding box center [856, 218] width 40 height 28
click at [677, 204] on input "5 Stars" at bounding box center [676, 203] width 1 height 1
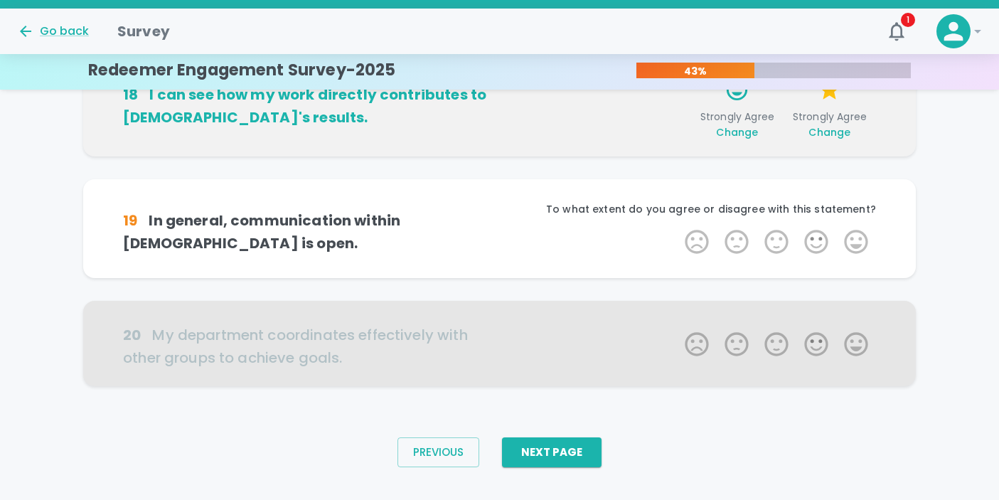
scroll to position [985, 0]
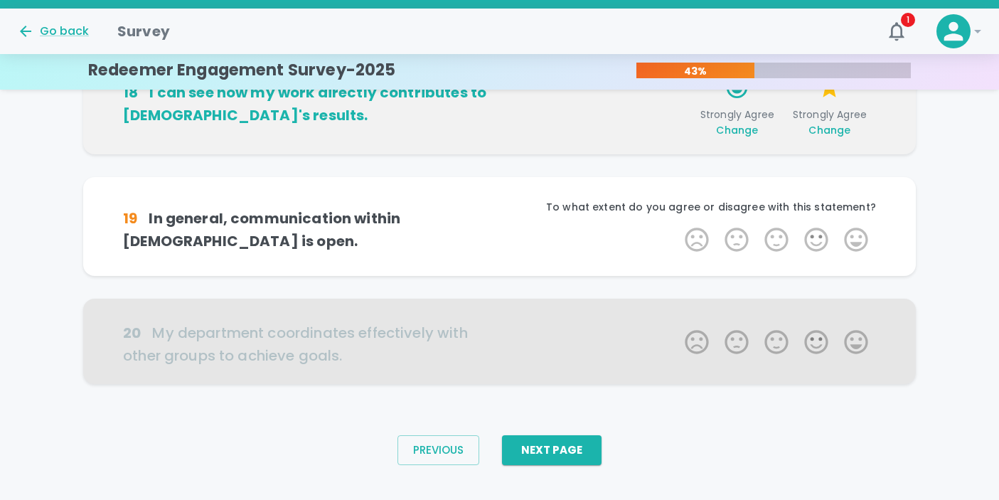
click at [854, 223] on div "To what extent do you agree or disagree with this statement?" at bounding box center [688, 213] width 376 height 26
click at [854, 235] on label "5 Stars" at bounding box center [856, 239] width 40 height 28
click at [677, 225] on input "5 Stars" at bounding box center [676, 225] width 1 height 1
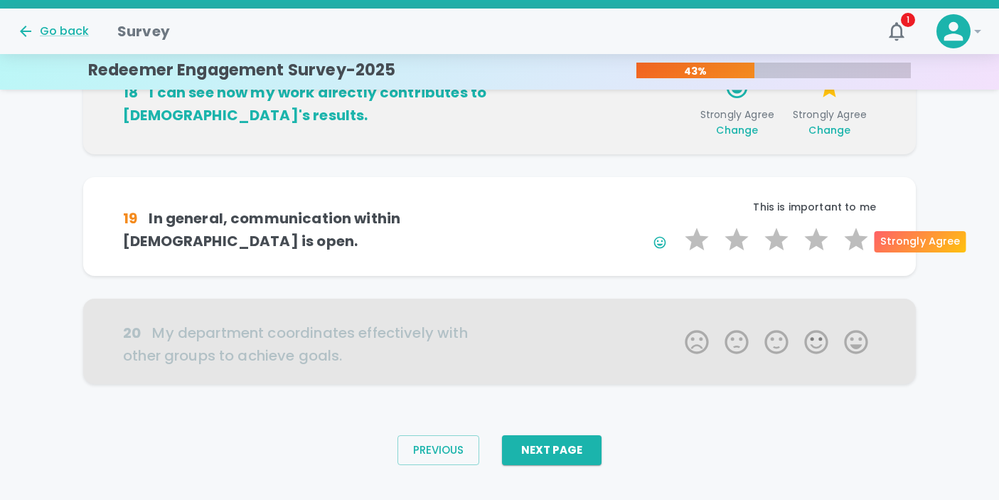
click at [854, 235] on label "5 Stars" at bounding box center [856, 239] width 40 height 28
click at [677, 225] on input "5 Stars" at bounding box center [676, 225] width 1 height 1
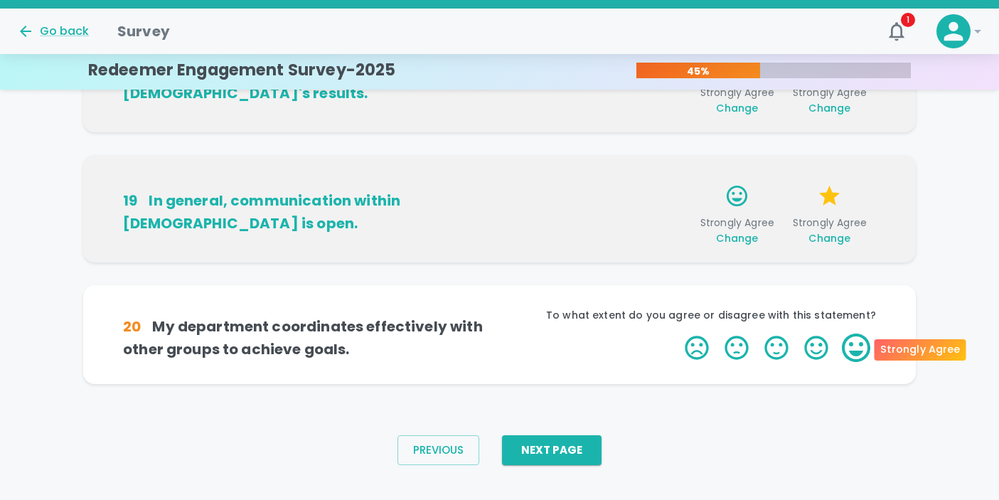
click at [861, 349] on label "5 Stars" at bounding box center [856, 348] width 40 height 28
click at [677, 334] on input "5 Stars" at bounding box center [676, 333] width 1 height 1
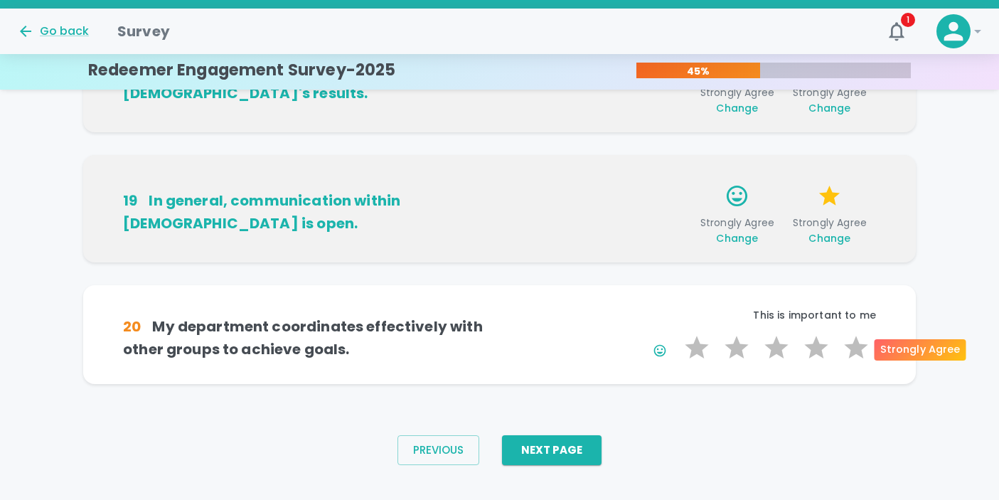
click at [861, 349] on label "5 Stars" at bounding box center [856, 348] width 40 height 28
click at [677, 334] on input "5 Stars" at bounding box center [676, 333] width 1 height 1
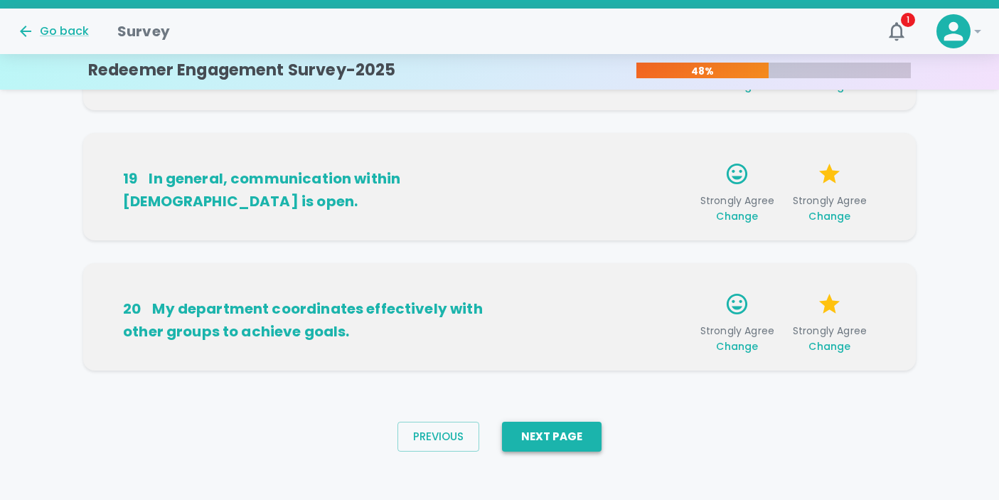
click at [580, 438] on button "Next Page" at bounding box center [552, 437] width 100 height 30
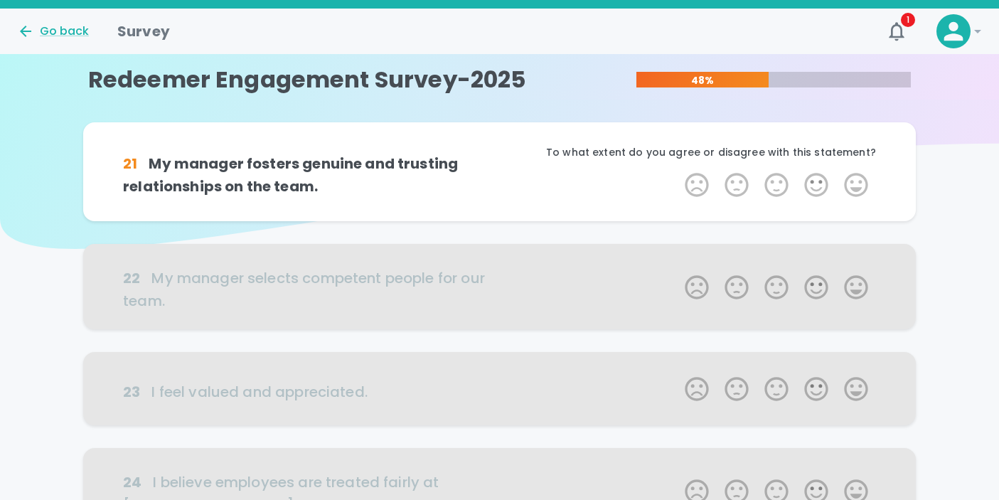
scroll to position [0, 0]
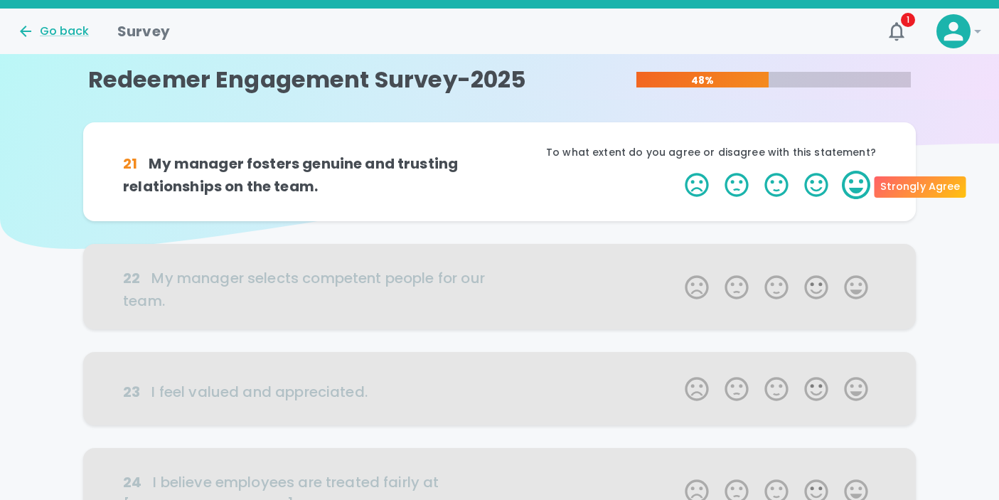
click at [851, 185] on label "5 Stars" at bounding box center [856, 185] width 40 height 28
click at [677, 171] on input "5 Stars" at bounding box center [676, 170] width 1 height 1
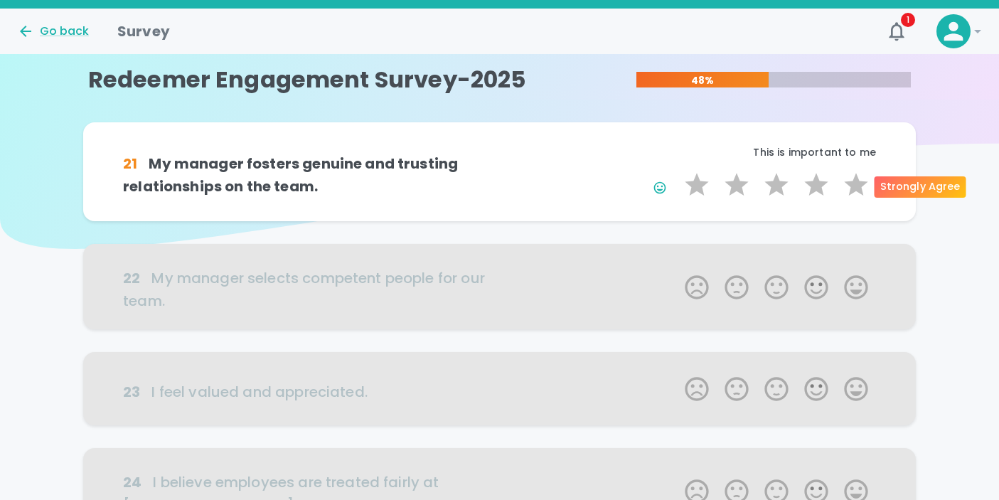
click at [851, 185] on label "5 Stars" at bounding box center [856, 185] width 40 height 28
click at [677, 171] on input "5 Stars" at bounding box center [676, 170] width 1 height 1
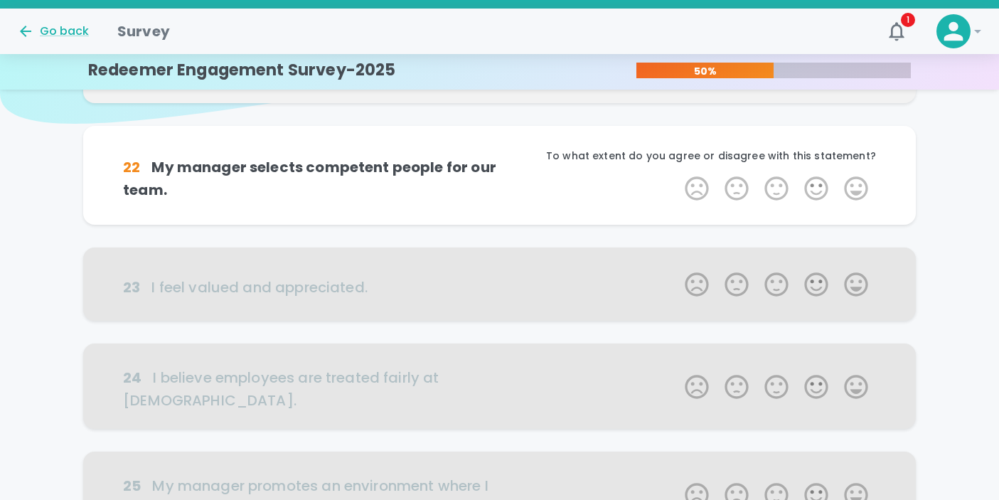
click at [851, 185] on label "5 Stars" at bounding box center [856, 188] width 40 height 28
click at [677, 174] on input "5 Stars" at bounding box center [676, 174] width 1 height 1
click at [851, 185] on label "5 Stars" at bounding box center [856, 188] width 40 height 28
click at [677, 174] on input "5 Stars" at bounding box center [676, 174] width 1 height 1
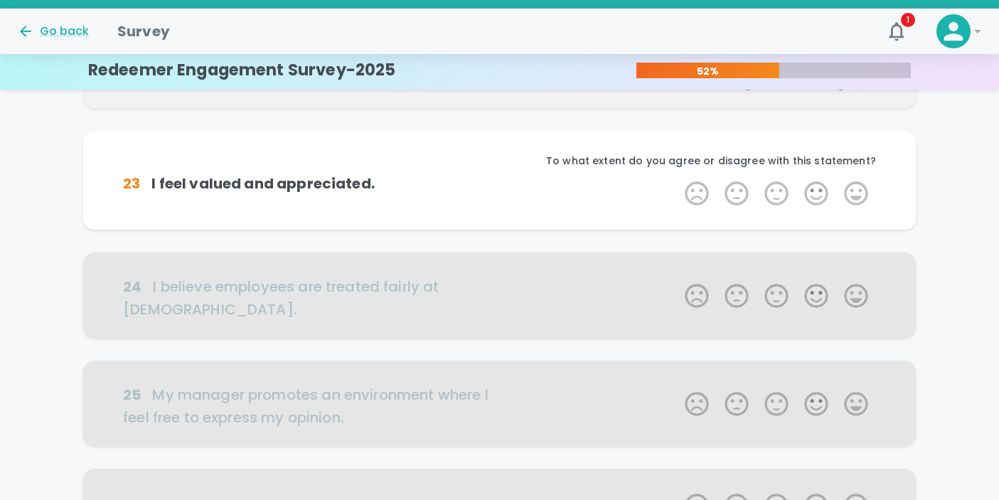
click at [851, 185] on label "5 Stars" at bounding box center [856, 193] width 40 height 28
click at [677, 179] on input "5 Stars" at bounding box center [676, 179] width 1 height 1
click at [851, 185] on label "5 Stars" at bounding box center [856, 193] width 40 height 28
click at [677, 179] on input "5 Stars" at bounding box center [676, 179] width 1 height 1
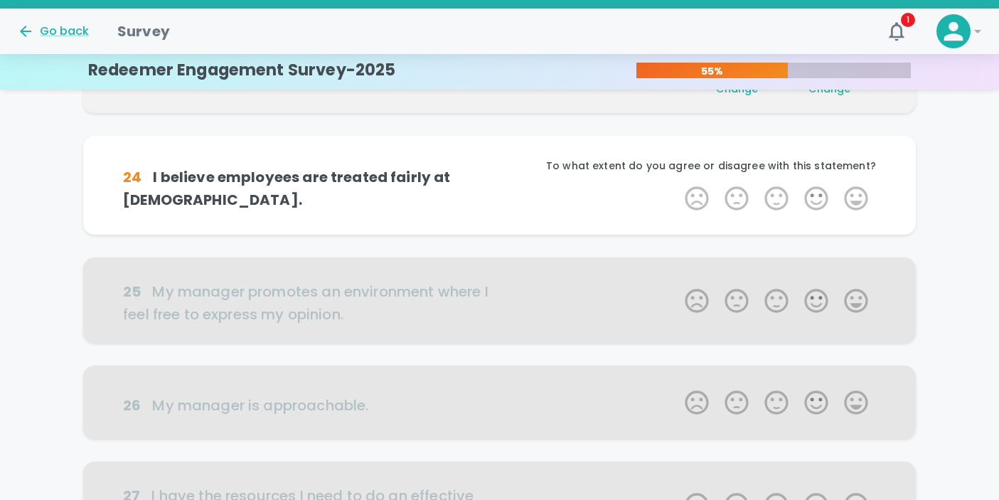
click at [851, 185] on label "5 Stars" at bounding box center [856, 198] width 40 height 28
click at [677, 184] on input "5 Stars" at bounding box center [676, 184] width 1 height 1
click at [851, 185] on label "5 Stars" at bounding box center [856, 198] width 40 height 28
click at [677, 184] on input "5 Stars" at bounding box center [676, 184] width 1 height 1
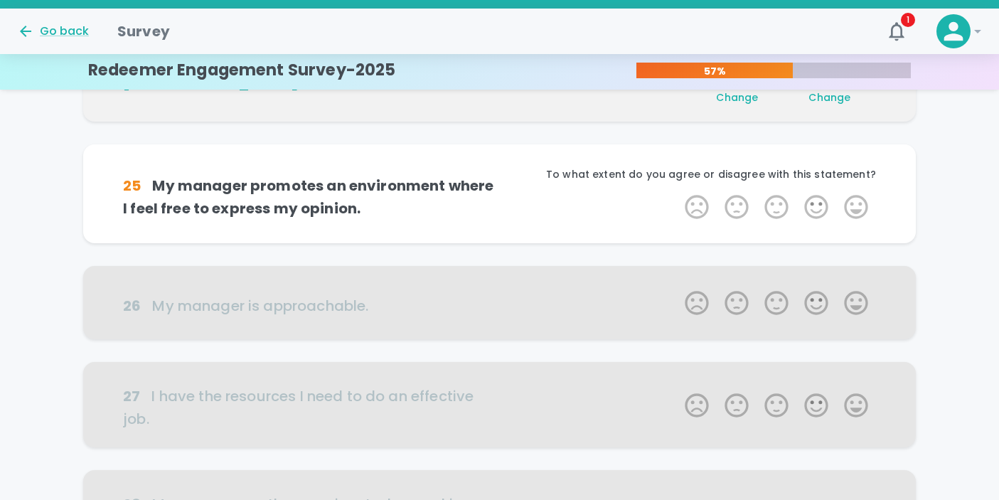
scroll to position [501, 0]
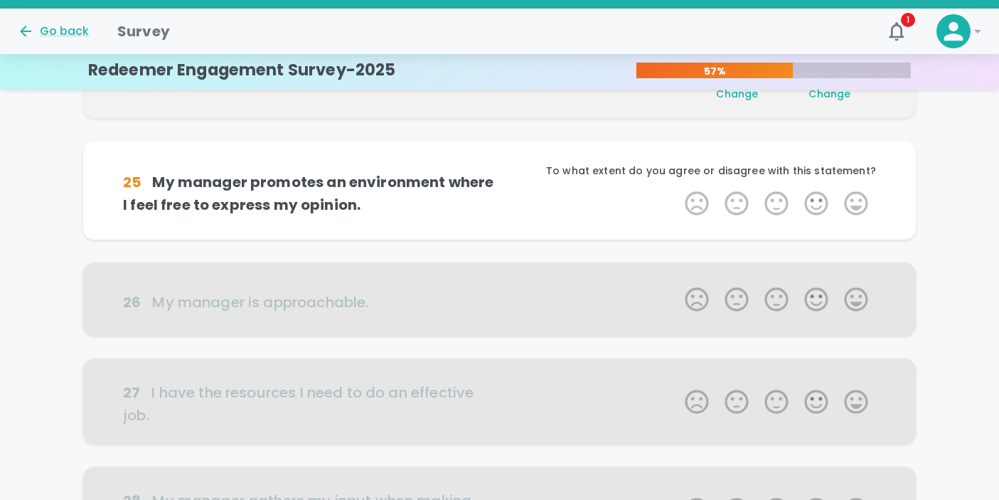
click at [851, 185] on div "To what extent do you agree or disagree with this statement?" at bounding box center [688, 177] width 376 height 26
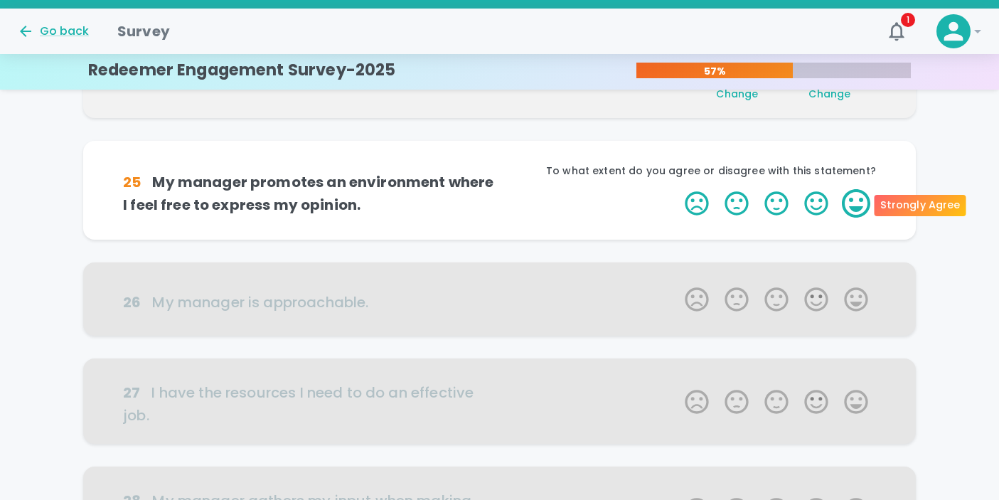
click at [851, 198] on label "5 Stars" at bounding box center [856, 203] width 40 height 28
click at [677, 189] on input "5 Stars" at bounding box center [676, 188] width 1 height 1
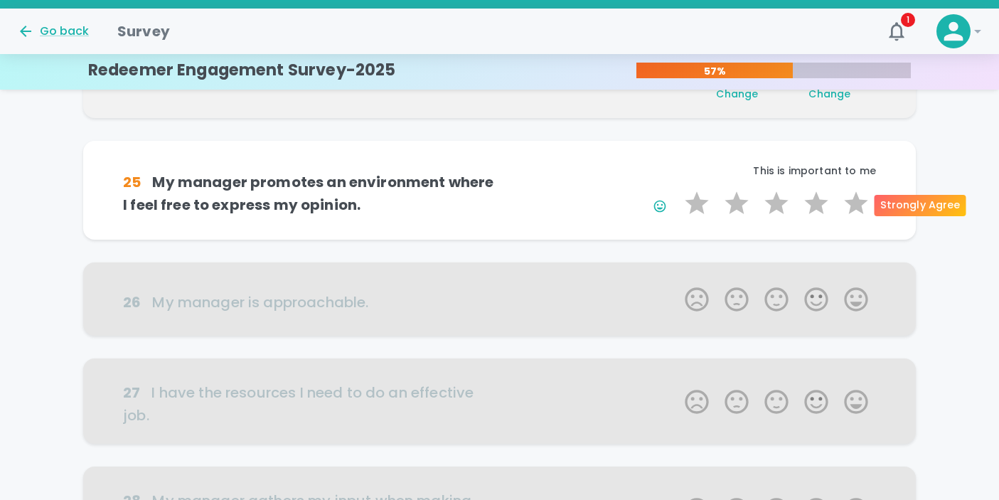
click at [851, 198] on label "5 Stars" at bounding box center [856, 203] width 40 height 28
click at [677, 189] on input "5 Stars" at bounding box center [676, 188] width 1 height 1
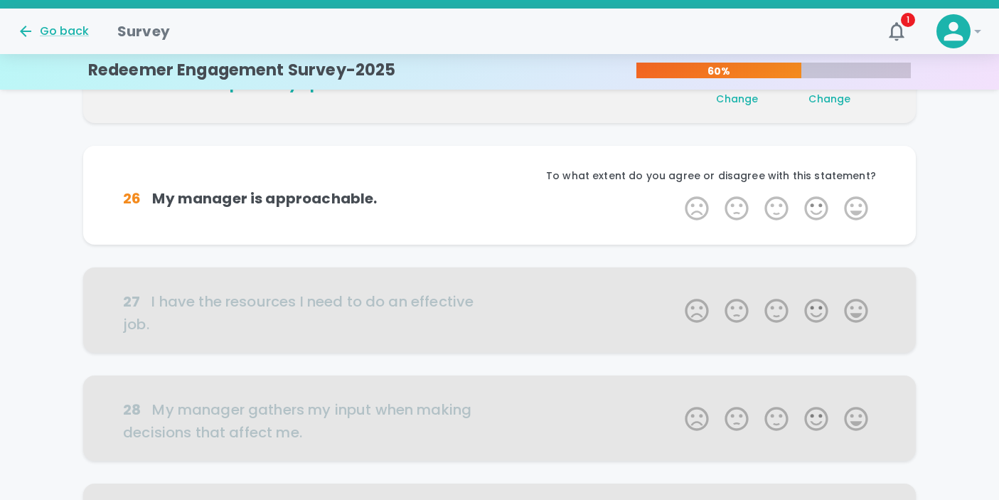
click at [851, 198] on label "5 Stars" at bounding box center [856, 208] width 40 height 28
click at [677, 194] on input "5 Stars" at bounding box center [676, 193] width 1 height 1
click at [851, 198] on label "5 Stars" at bounding box center [856, 208] width 40 height 28
click at [677, 194] on input "5 Stars" at bounding box center [676, 193] width 1 height 1
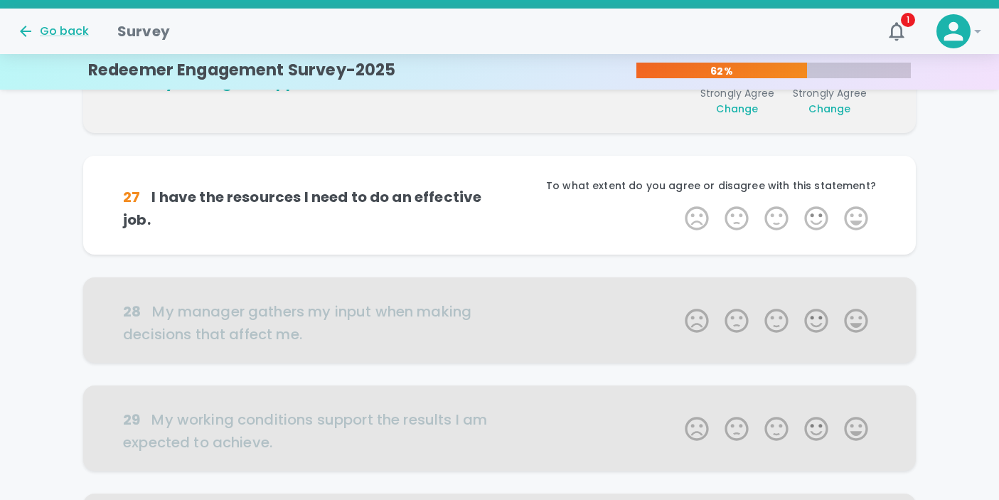
scroll to position [751, 0]
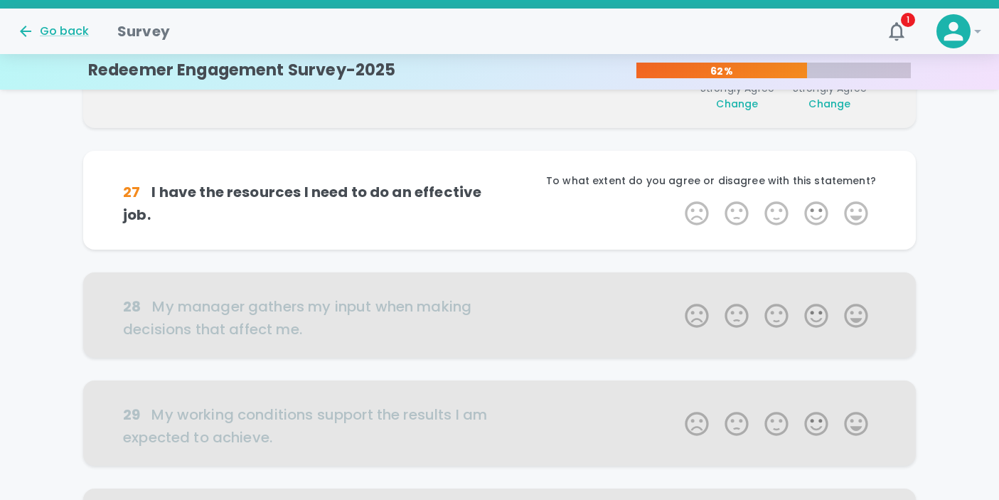
click at [851, 198] on div "To what extent do you agree or disagree with this statement?" at bounding box center [688, 187] width 376 height 26
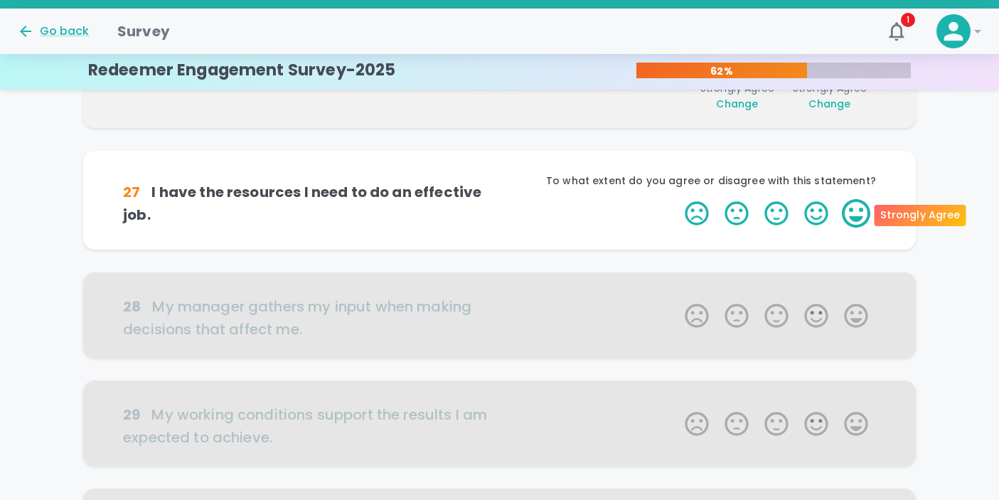
click at [851, 211] on label "5 Stars" at bounding box center [856, 213] width 40 height 28
click at [677, 199] on input "5 Stars" at bounding box center [676, 198] width 1 height 1
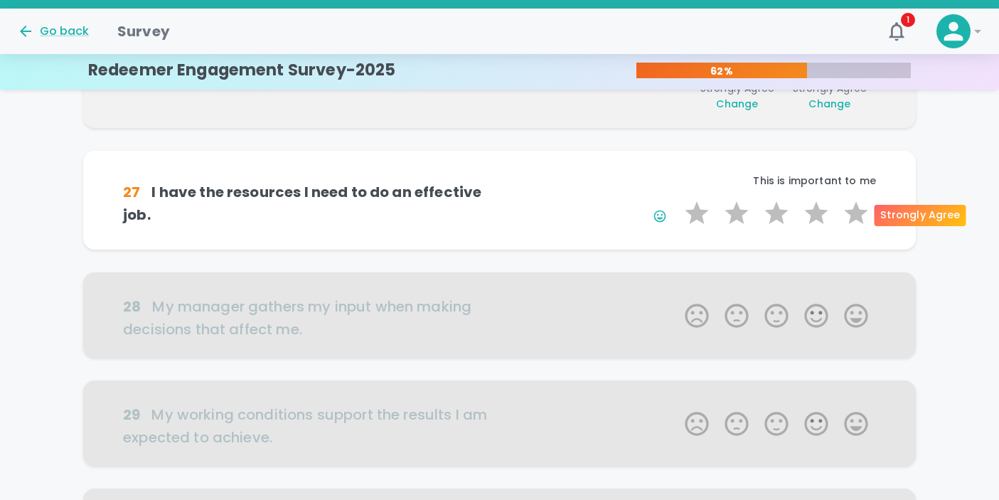
click at [851, 211] on label "5 Stars" at bounding box center [856, 213] width 40 height 28
click at [677, 199] on input "5 Stars" at bounding box center [676, 198] width 1 height 1
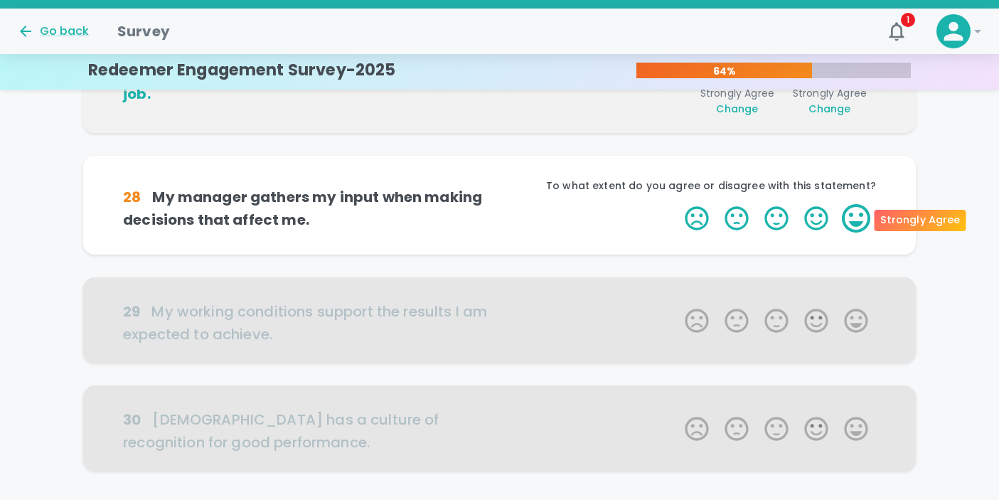
click at [851, 227] on label "5 Stars" at bounding box center [856, 218] width 40 height 28
click at [677, 204] on input "5 Stars" at bounding box center [676, 203] width 1 height 1
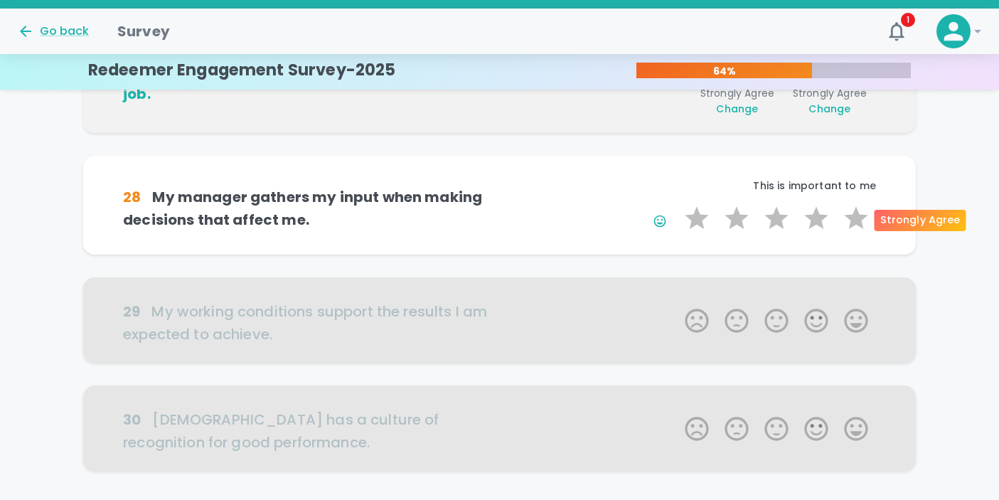
click at [851, 227] on label "5 Stars" at bounding box center [856, 218] width 40 height 28
click at [677, 204] on input "5 Stars" at bounding box center [676, 203] width 1 height 1
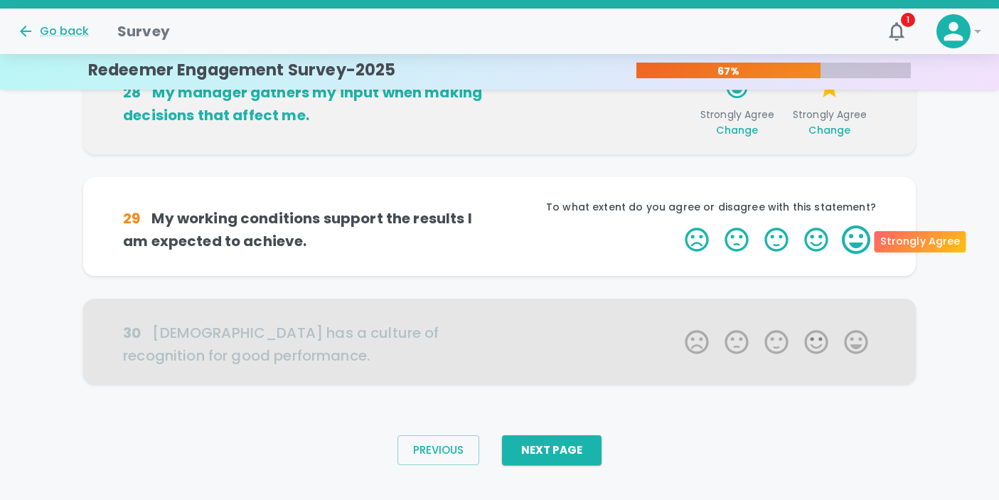
click at [858, 240] on label "5 Stars" at bounding box center [856, 239] width 40 height 28
click at [677, 225] on input "5 Stars" at bounding box center [676, 225] width 1 height 1
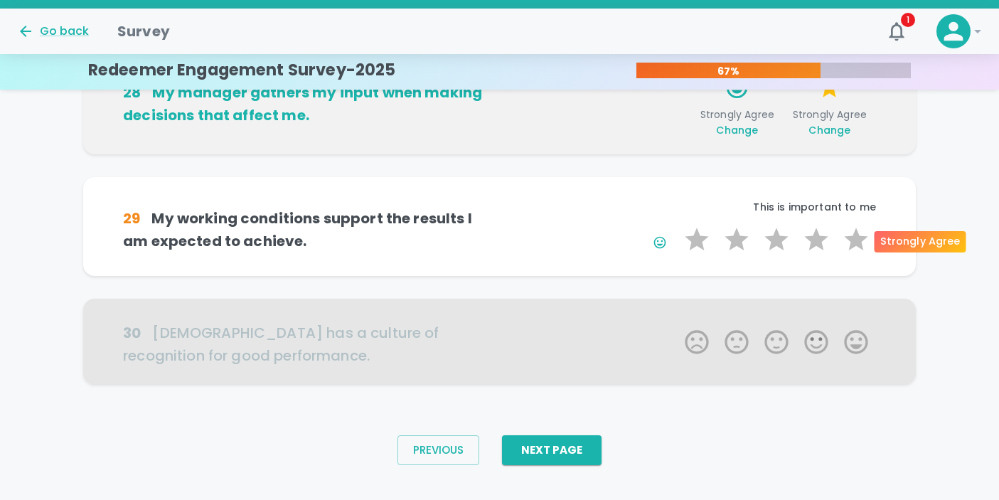
click at [858, 240] on label "5 Stars" at bounding box center [856, 239] width 40 height 28
click at [677, 225] on input "5 Stars" at bounding box center [676, 225] width 1 height 1
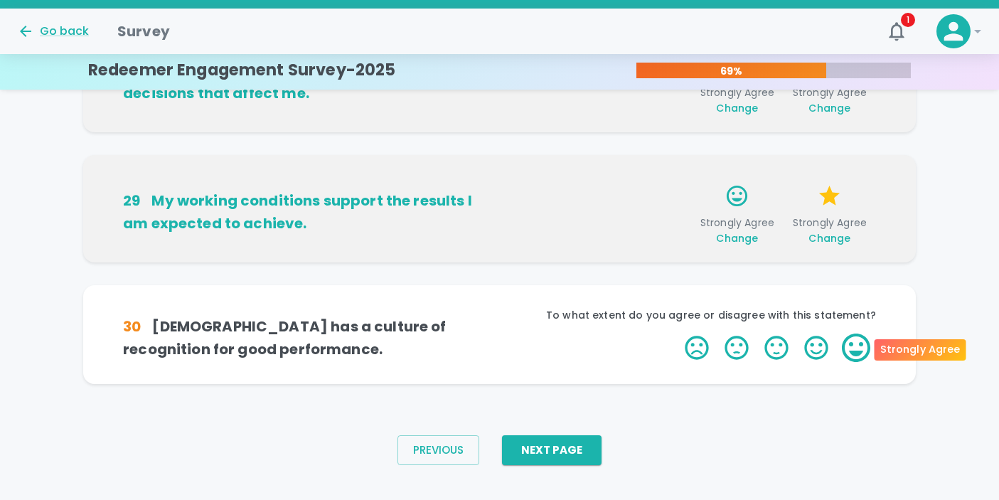
click at [856, 348] on label "5 Stars" at bounding box center [856, 348] width 40 height 28
click at [677, 334] on input "5 Stars" at bounding box center [676, 333] width 1 height 1
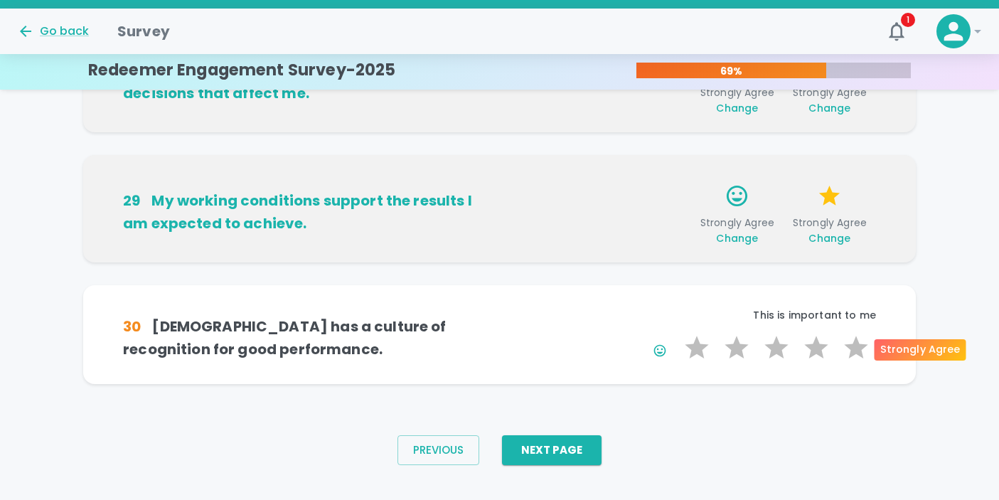
click at [856, 348] on label "5 Stars" at bounding box center [856, 348] width 40 height 28
click at [677, 334] on input "5 Stars" at bounding box center [676, 333] width 1 height 1
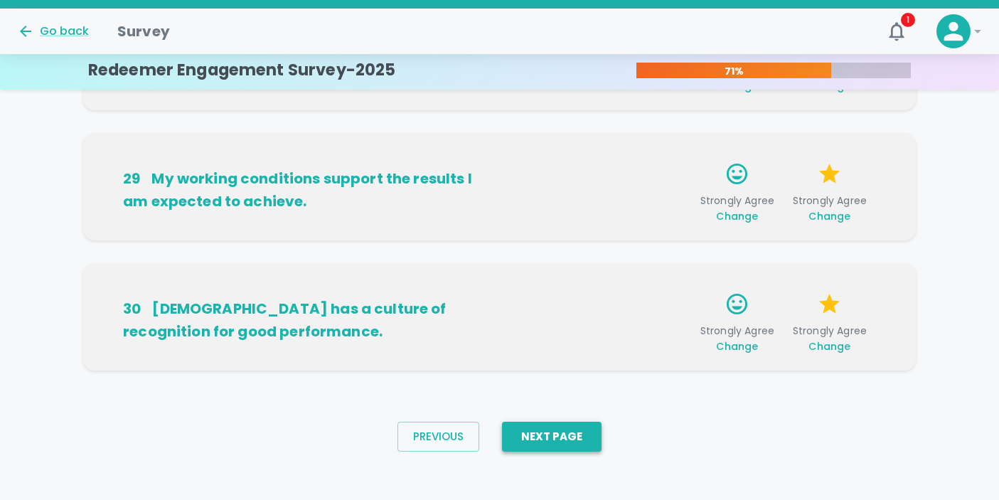
click at [556, 435] on button "Next Page" at bounding box center [552, 437] width 100 height 30
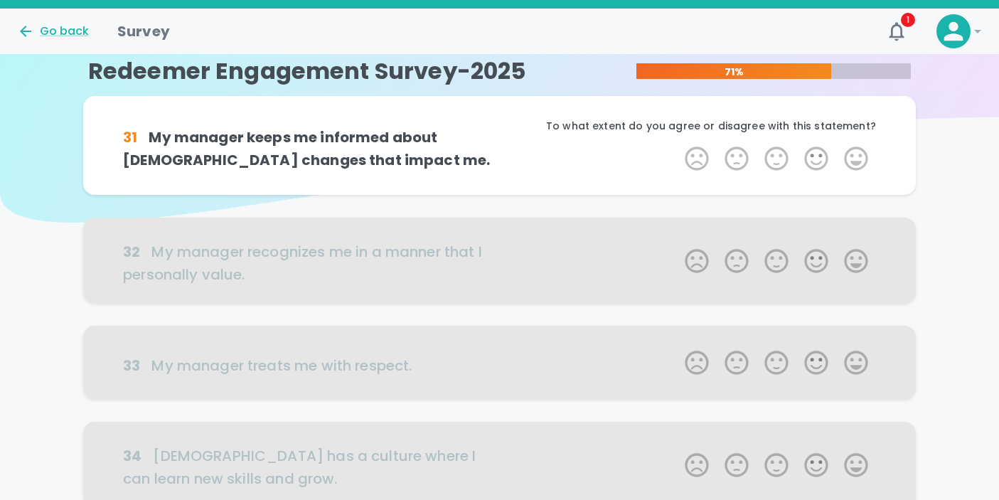
scroll to position [0, 0]
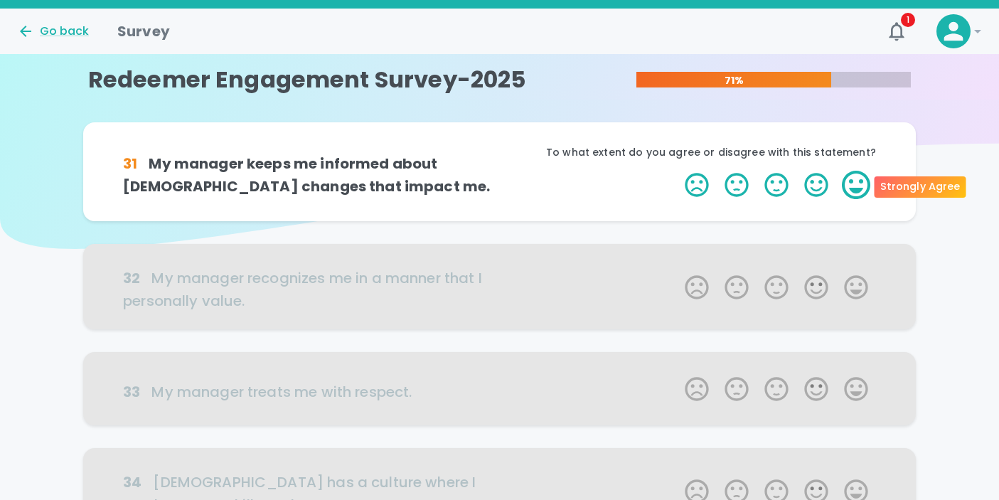
click at [865, 181] on label "5 Stars" at bounding box center [856, 185] width 40 height 28
click at [677, 171] on input "5 Stars" at bounding box center [676, 170] width 1 height 1
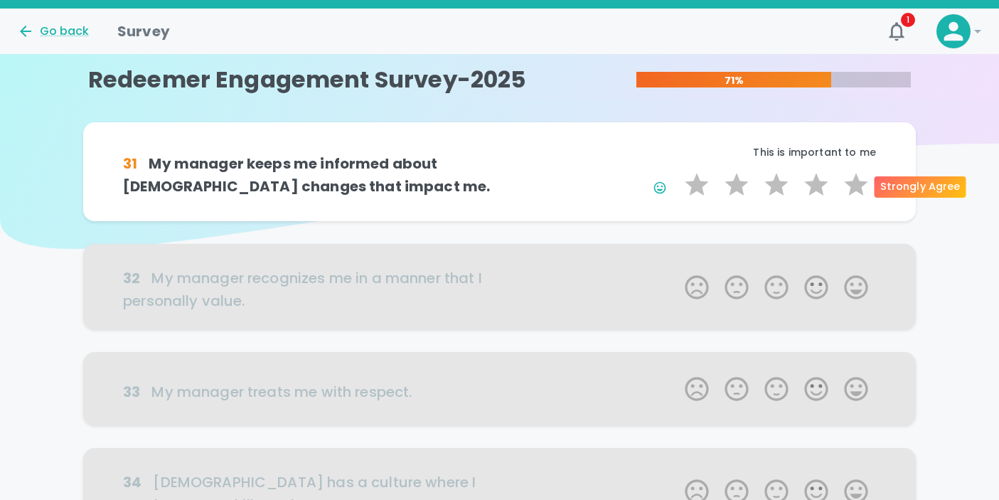
click at [865, 181] on label "5 Stars" at bounding box center [856, 185] width 40 height 28
click at [677, 171] on input "5 Stars" at bounding box center [676, 170] width 1 height 1
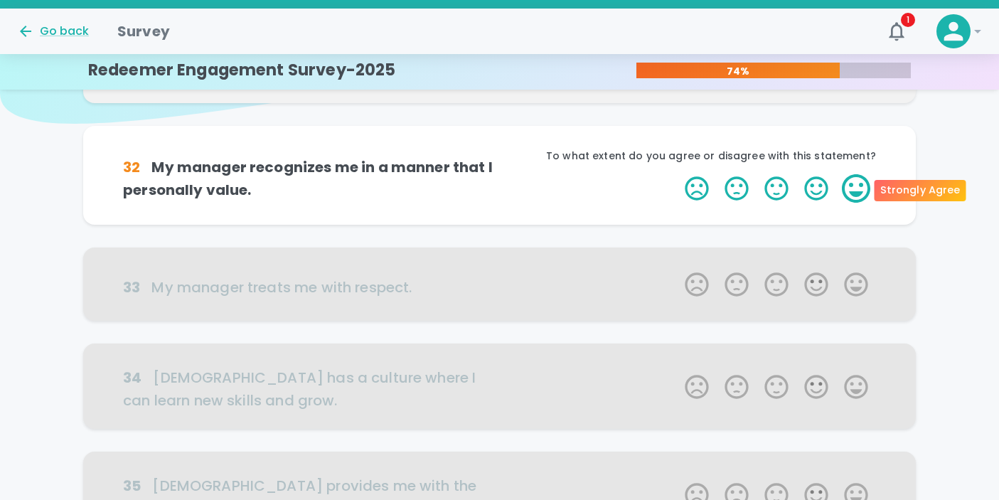
click at [859, 187] on label "5 Stars" at bounding box center [856, 188] width 40 height 28
click at [677, 174] on input "5 Stars" at bounding box center [676, 174] width 1 height 1
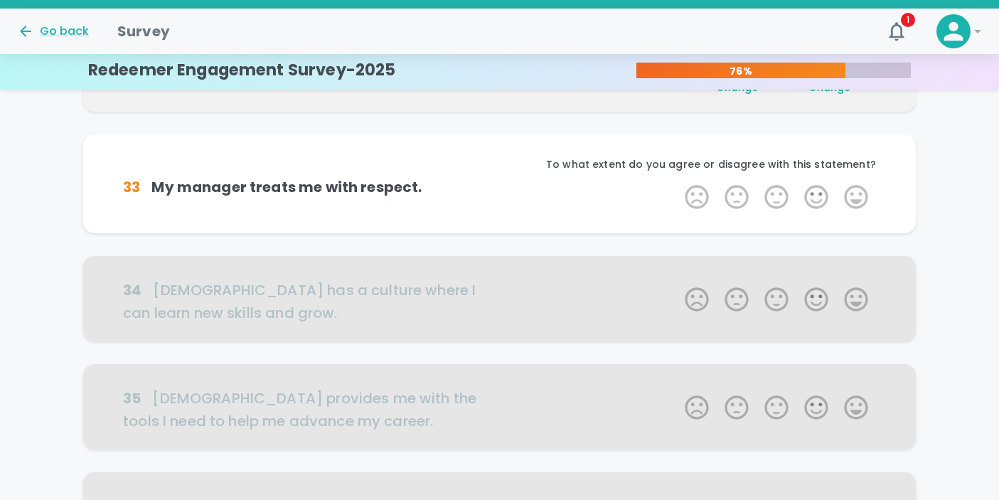
scroll to position [250, 0]
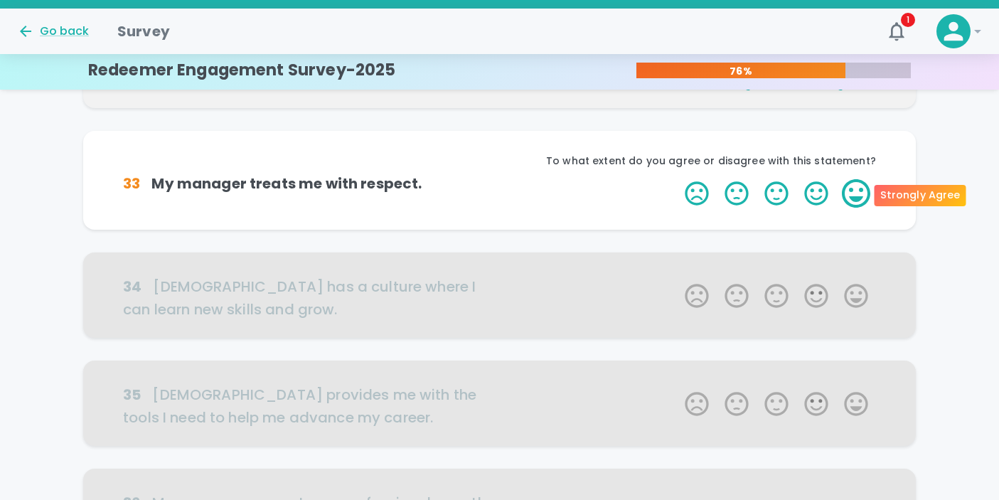
click at [846, 192] on label "5 Stars" at bounding box center [856, 193] width 40 height 28
click at [677, 179] on input "5 Stars" at bounding box center [676, 179] width 1 height 1
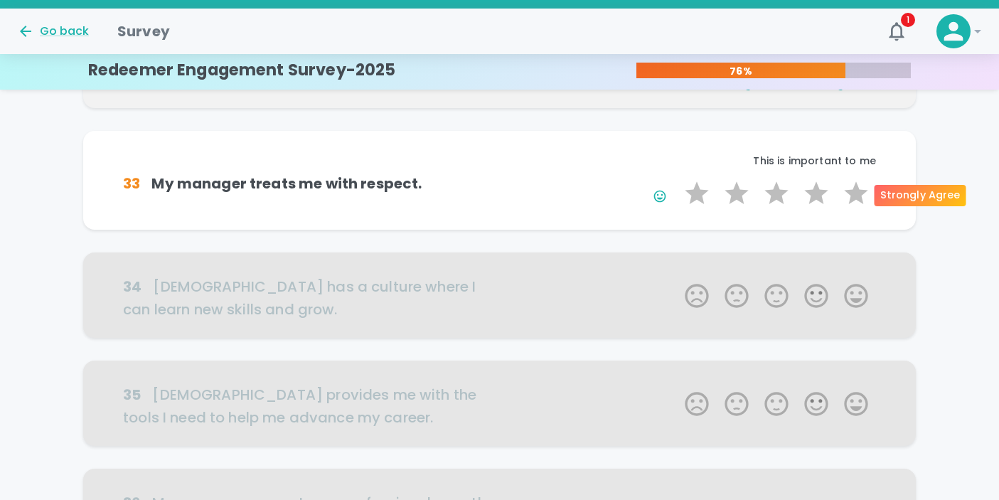
click at [846, 192] on label "5 Stars" at bounding box center [856, 193] width 40 height 28
click at [677, 179] on input "5 Stars" at bounding box center [676, 179] width 1 height 1
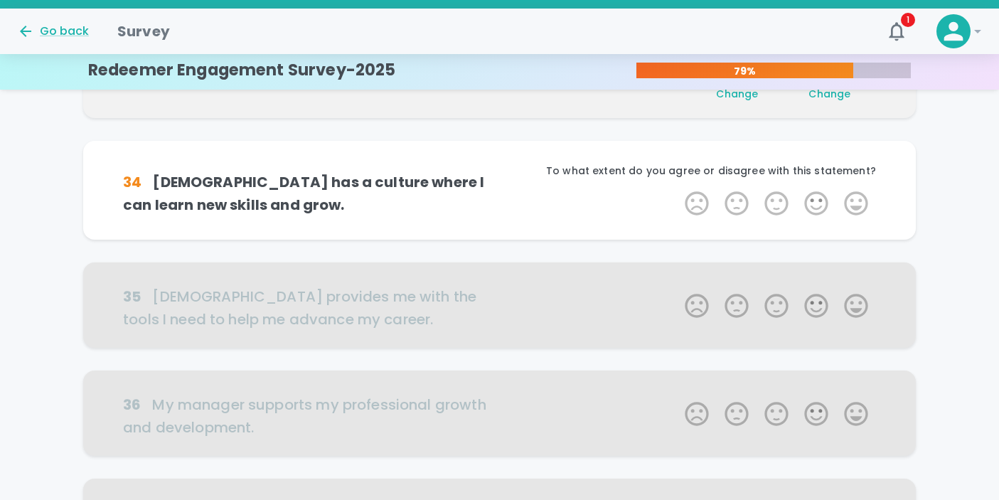
scroll to position [376, 0]
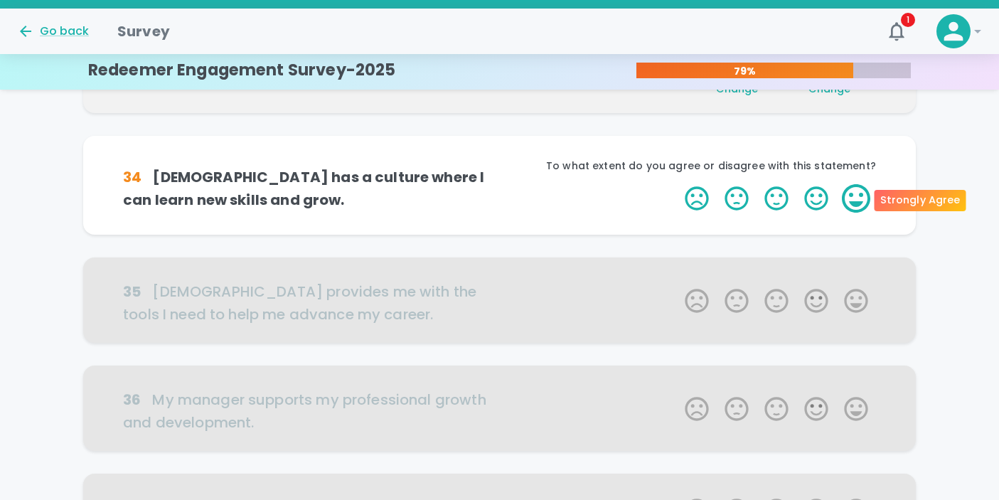
click at [855, 196] on label "5 Stars" at bounding box center [856, 198] width 40 height 28
click at [677, 184] on input "5 Stars" at bounding box center [676, 184] width 1 height 1
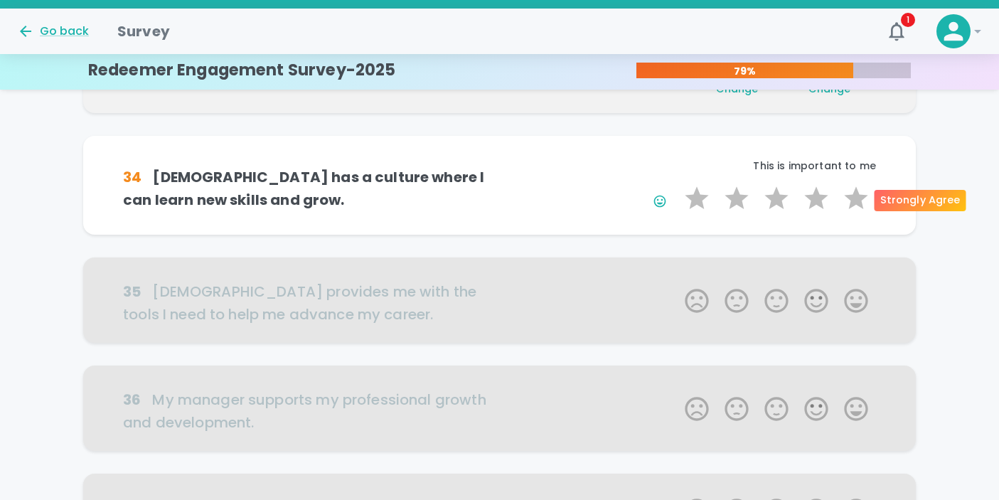
click at [855, 196] on label "5 Stars" at bounding box center [856, 198] width 40 height 28
click at [677, 184] on input "5 Stars" at bounding box center [676, 184] width 1 height 1
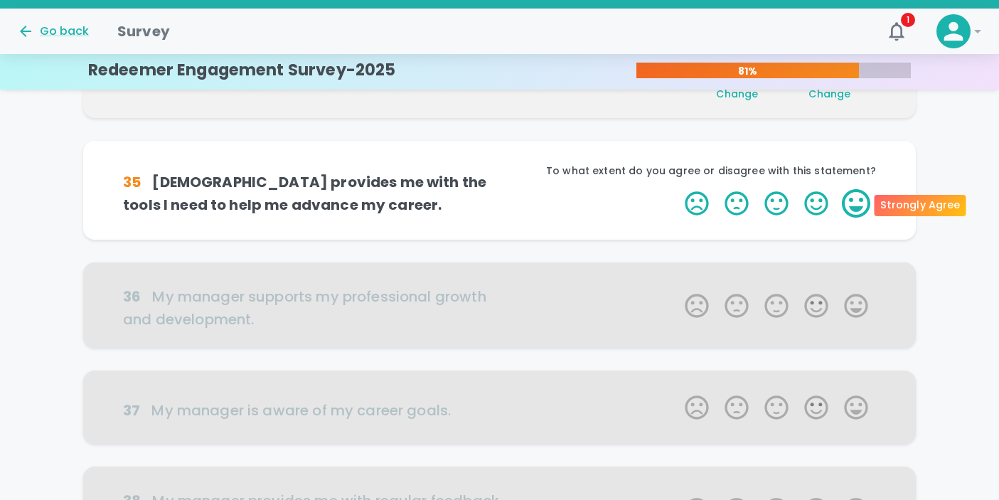
click at [855, 196] on label "5 Stars" at bounding box center [856, 203] width 40 height 28
click at [677, 189] on input "5 Stars" at bounding box center [676, 188] width 1 height 1
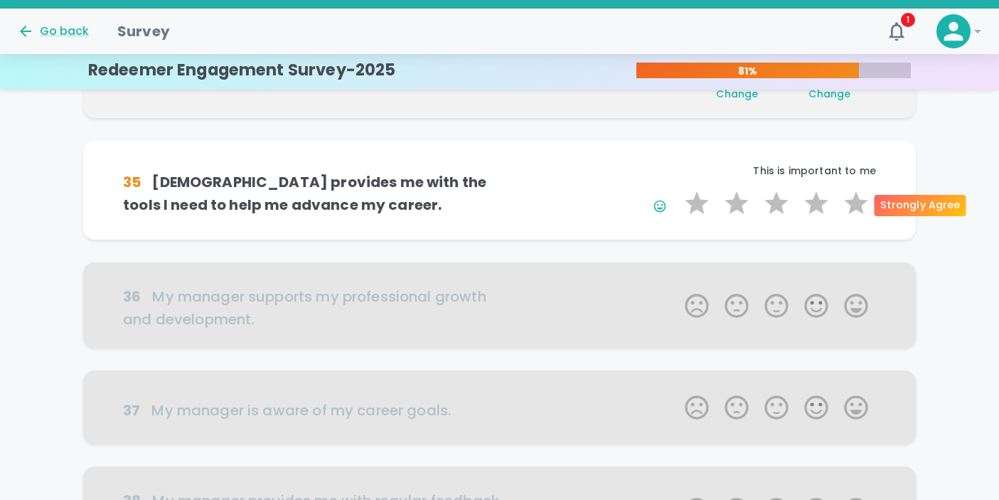
click at [855, 196] on label "5 Stars" at bounding box center [856, 203] width 40 height 28
click at [677, 189] on input "5 Stars" at bounding box center [676, 188] width 1 height 1
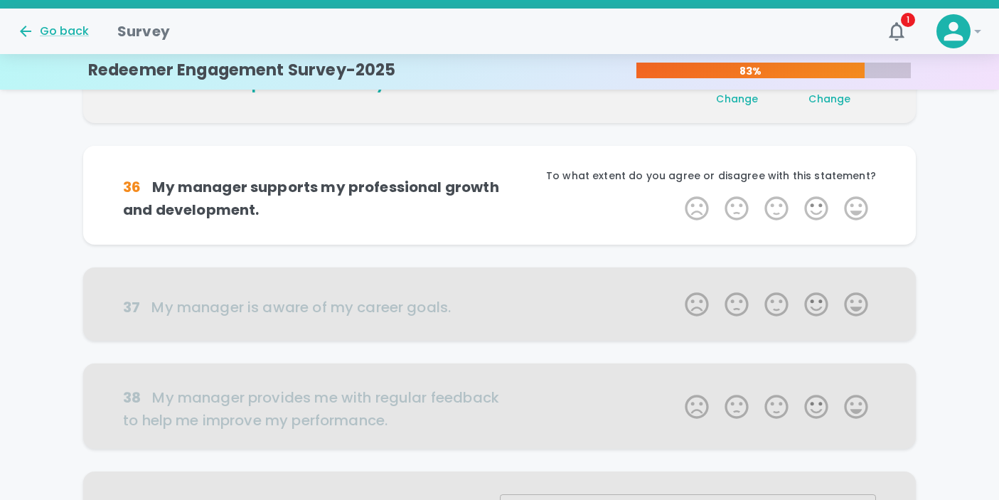
click at [855, 196] on label "5 Stars" at bounding box center [856, 208] width 40 height 28
click at [677, 194] on input "5 Stars" at bounding box center [676, 193] width 1 height 1
click at [855, 196] on label "5 Stars" at bounding box center [856, 208] width 40 height 28
click at [677, 194] on input "5 Stars" at bounding box center [676, 193] width 1 height 1
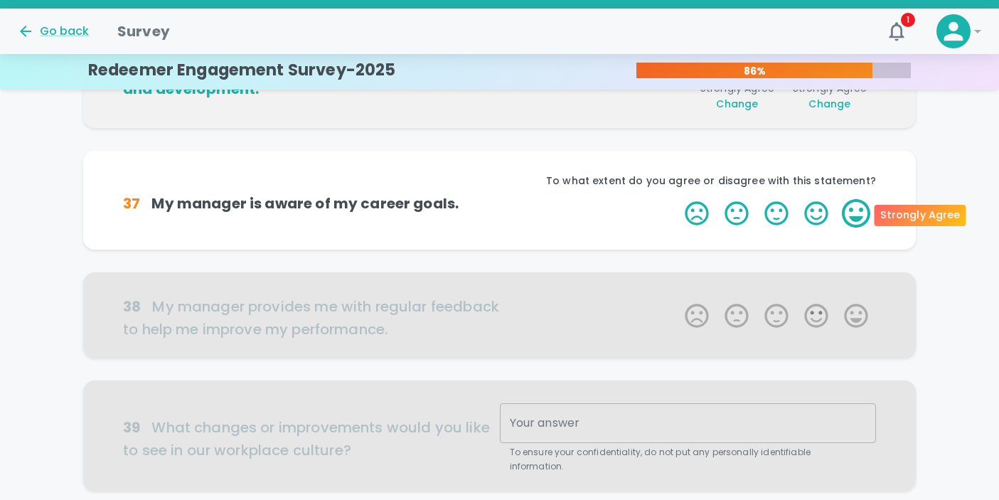
click at [854, 206] on label "5 Stars" at bounding box center [856, 213] width 40 height 28
click at [677, 199] on input "5 Stars" at bounding box center [676, 198] width 1 height 1
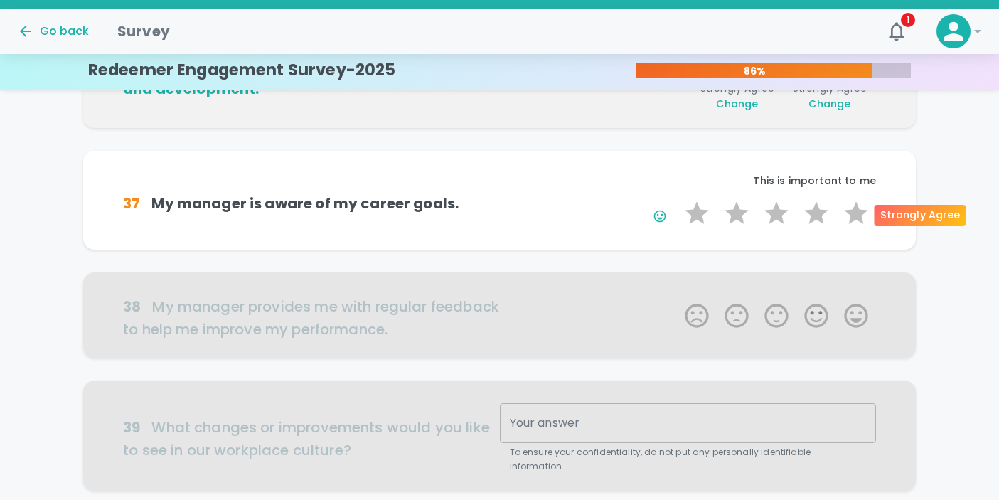
click at [854, 206] on label "5 Stars" at bounding box center [856, 213] width 40 height 28
click at [677, 199] on input "5 Stars" at bounding box center [676, 198] width 1 height 1
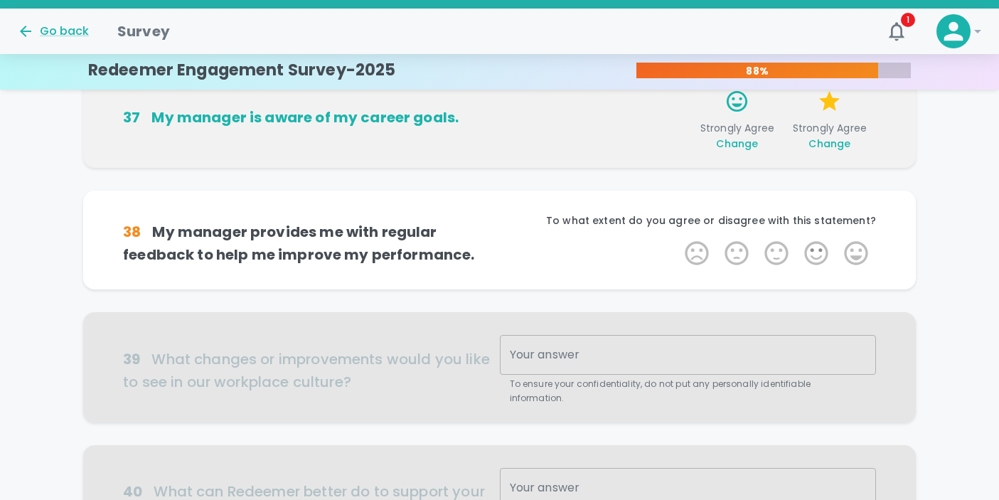
scroll to position [876, 0]
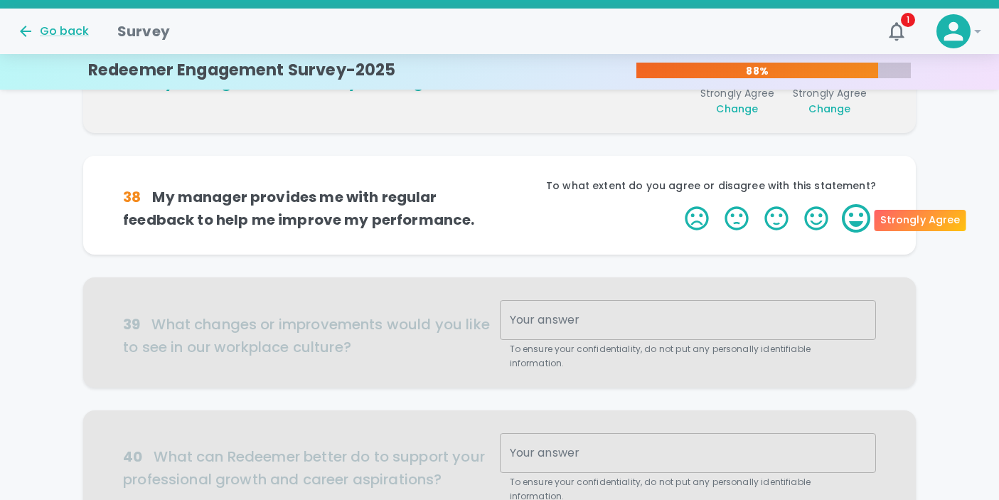
click at [854, 221] on label "5 Stars" at bounding box center [856, 218] width 40 height 28
click at [677, 204] on input "5 Stars" at bounding box center [676, 203] width 1 height 1
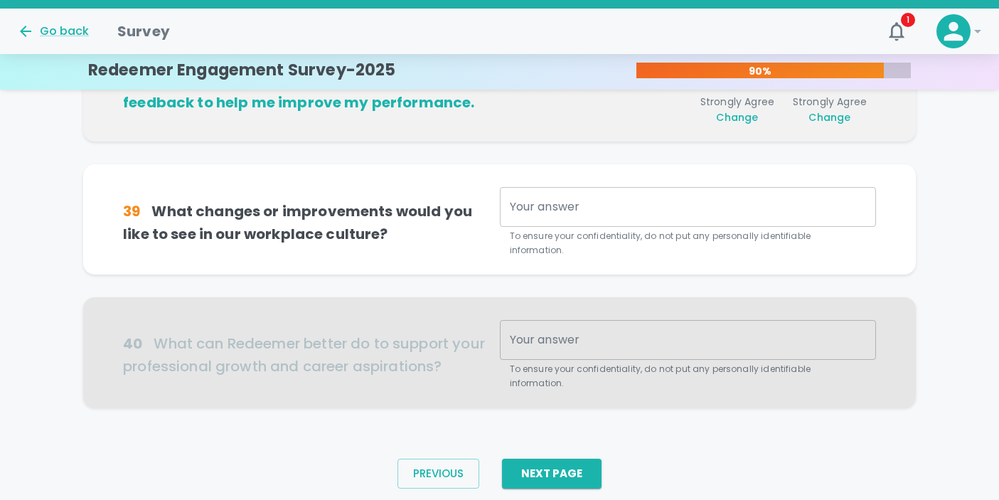
scroll to position [1002, 0]
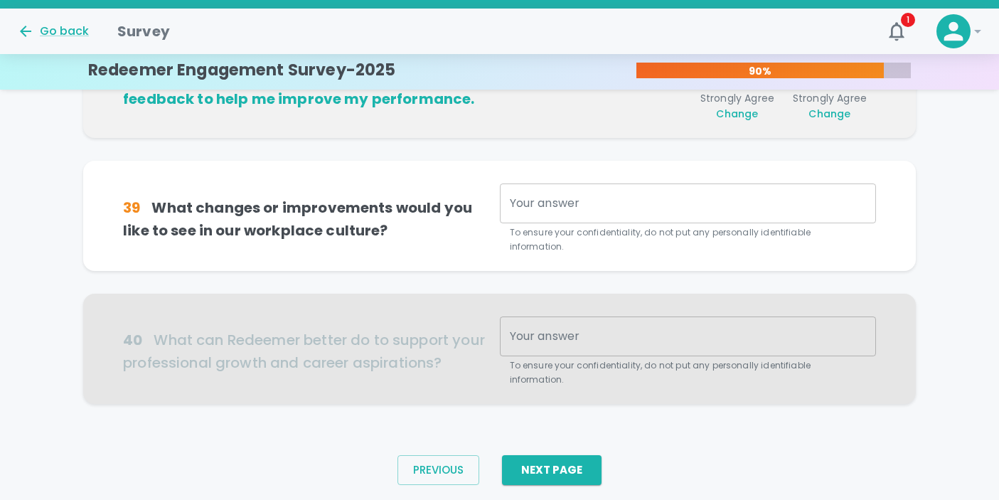
click at [751, 208] on textarea "Your answer" at bounding box center [688, 204] width 356 height 16
click at [602, 330] on div at bounding box center [499, 349] width 833 height 110
click at [600, 327] on div at bounding box center [499, 349] width 833 height 110
click at [597, 319] on div at bounding box center [499, 349] width 833 height 110
click at [570, 462] on div "Previous Next Page" at bounding box center [499, 470] width 227 height 53
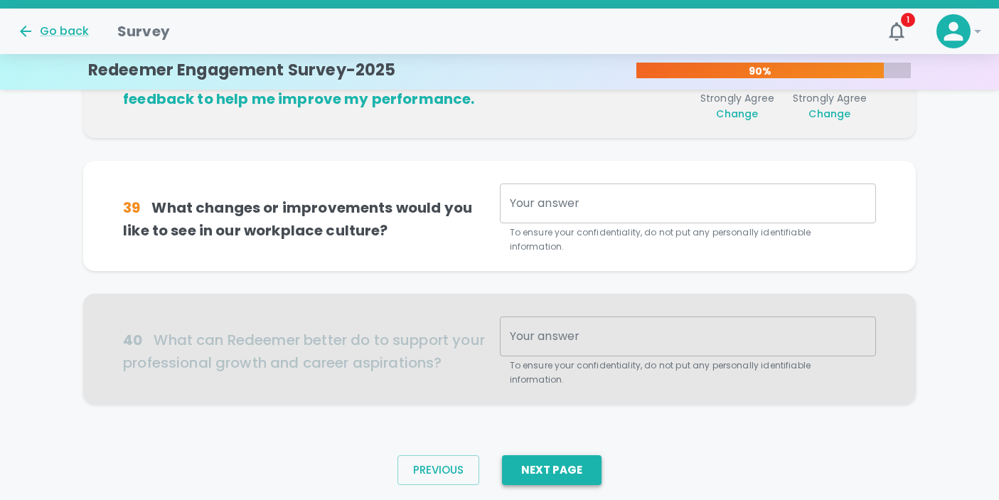
click at [570, 455] on button "Next Page" at bounding box center [552, 470] width 100 height 30
click at [594, 210] on textarea "Your answer" at bounding box center [688, 204] width 356 height 16
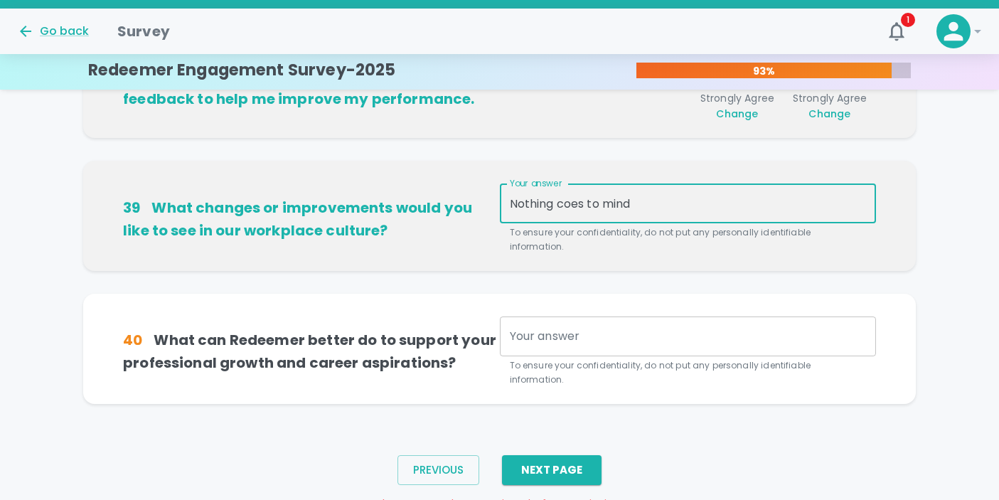
click at [571, 203] on textarea "Nothing coes to mind" at bounding box center [688, 204] width 356 height 16
type textarea "Nothing comes to mind"
click at [581, 317] on div "x Your answer" at bounding box center [688, 337] width 376 height 40
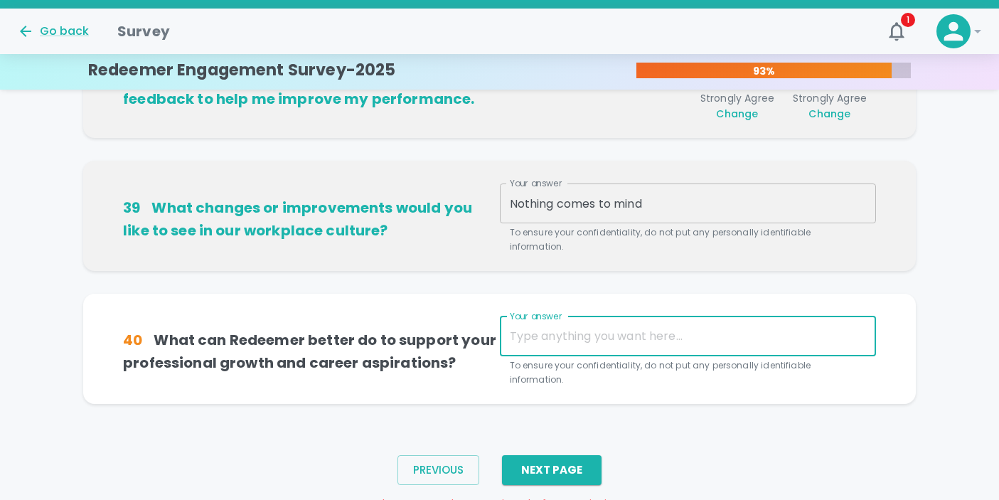
click at [563, 328] on textarea "Your answer" at bounding box center [688, 336] width 356 height 16
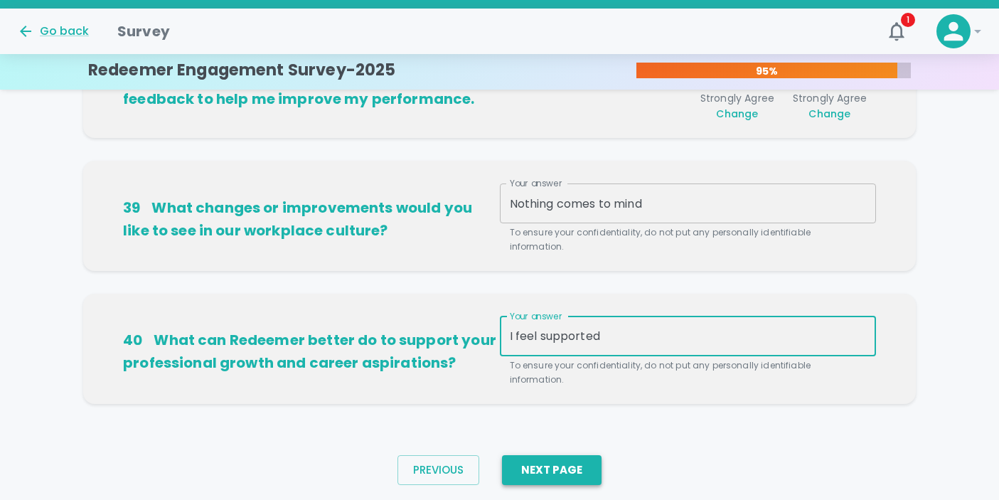
type textarea "I feel supported"
click at [539, 455] on button "Next Page" at bounding box center [552, 470] width 100 height 30
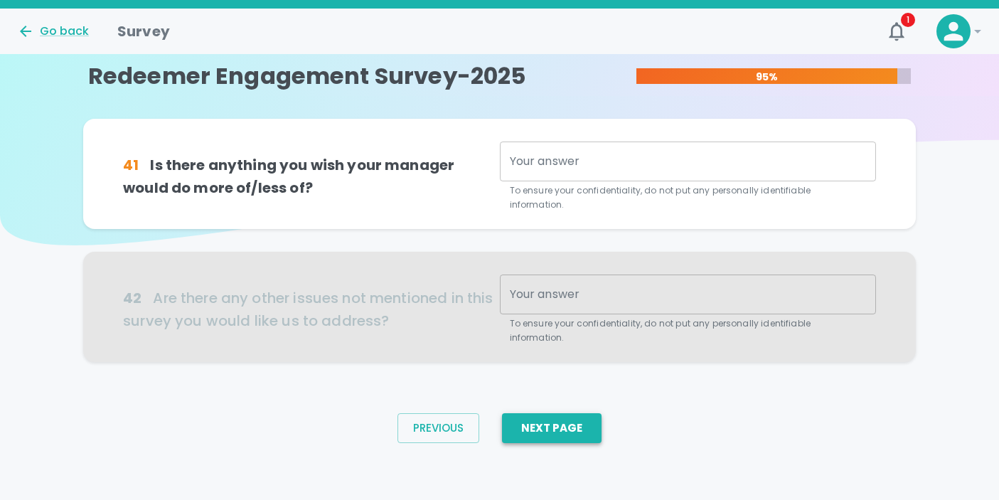
scroll to position [0, 0]
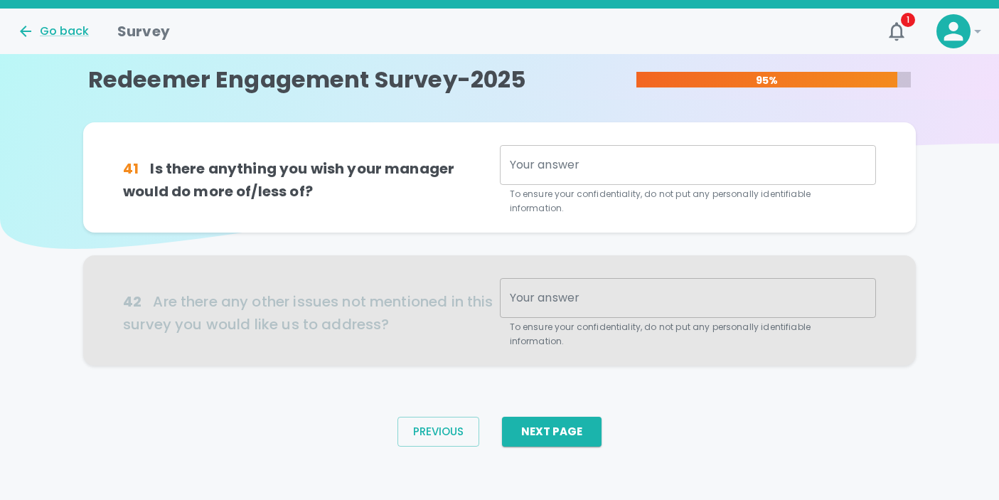
click at [580, 164] on textarea "Your answer" at bounding box center [688, 165] width 356 height 16
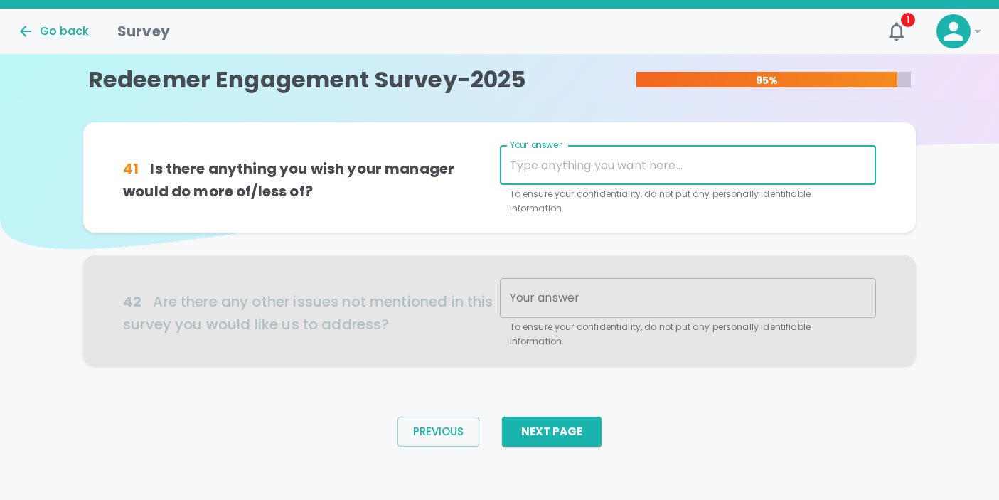
type textarea "N"
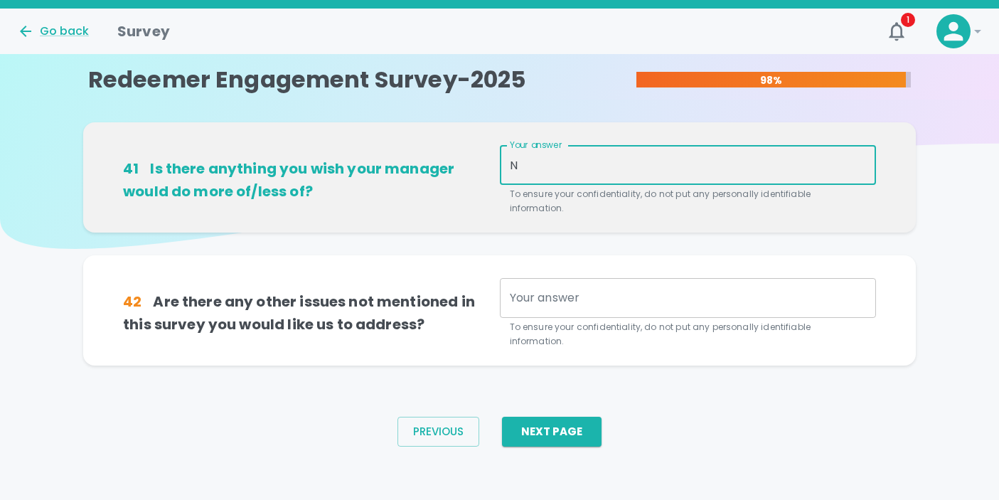
click at [591, 162] on textarea "N" at bounding box center [688, 165] width 356 height 16
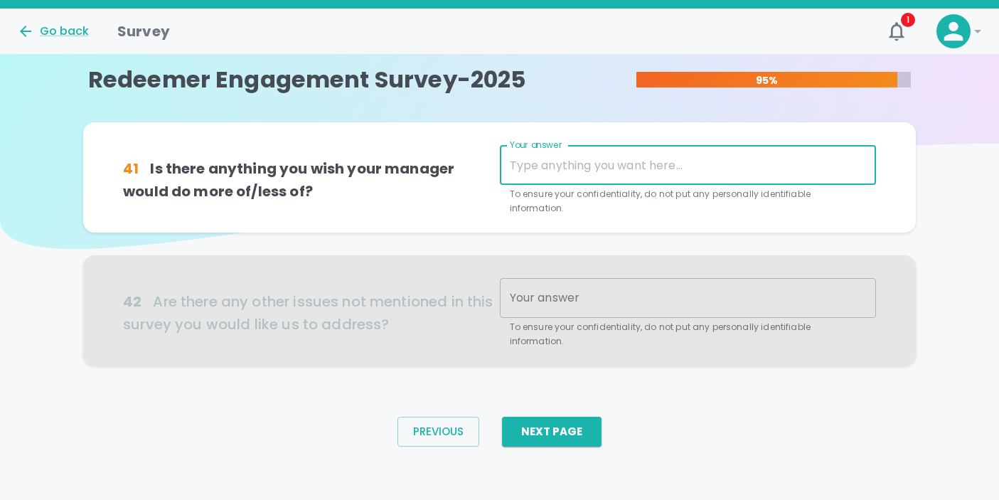
type textarea "B"
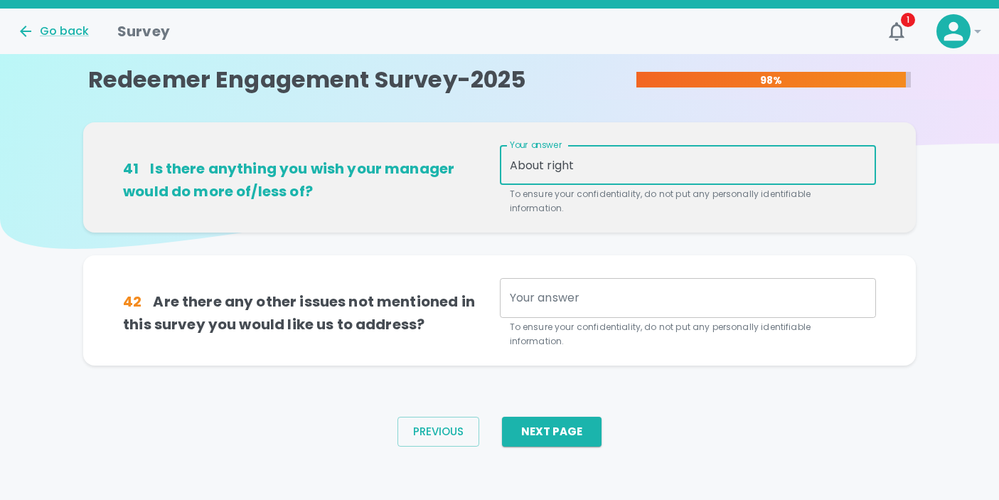
type textarea "About right"
click at [603, 289] on textarea "Your answer" at bounding box center [688, 297] width 356 height 16
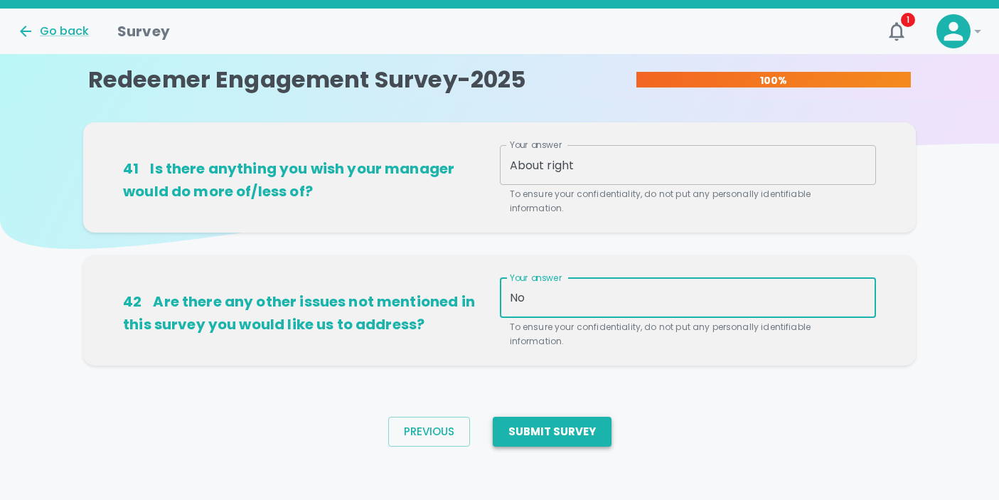
type textarea "No"
click at [576, 417] on button "Submit Survey" at bounding box center [552, 432] width 119 height 30
